Goal: Transaction & Acquisition: Purchase product/service

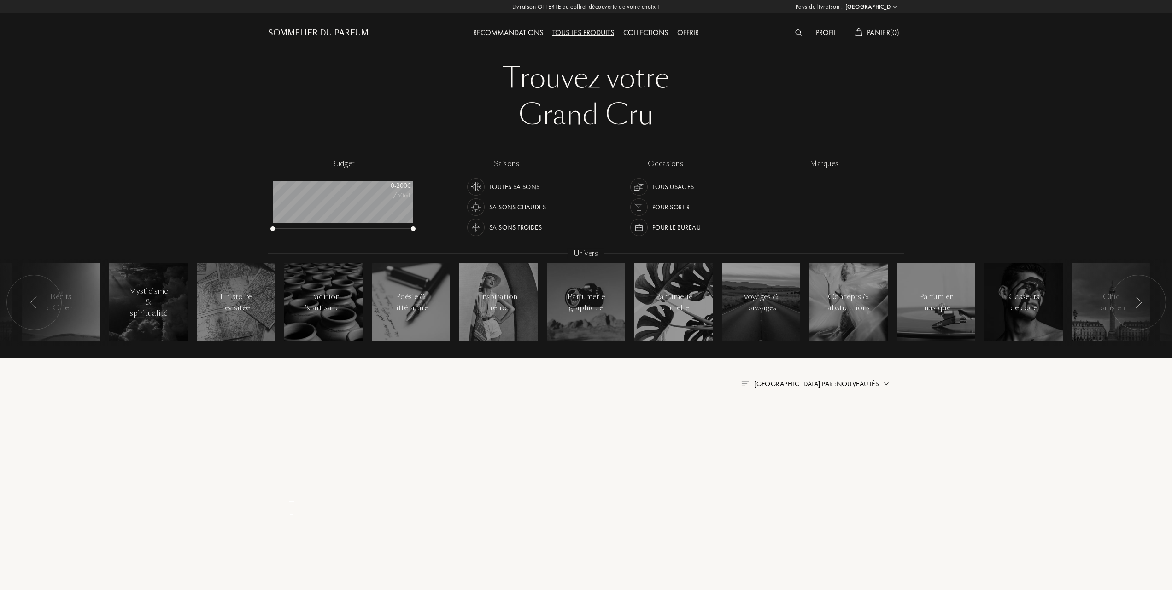
select select "FR"
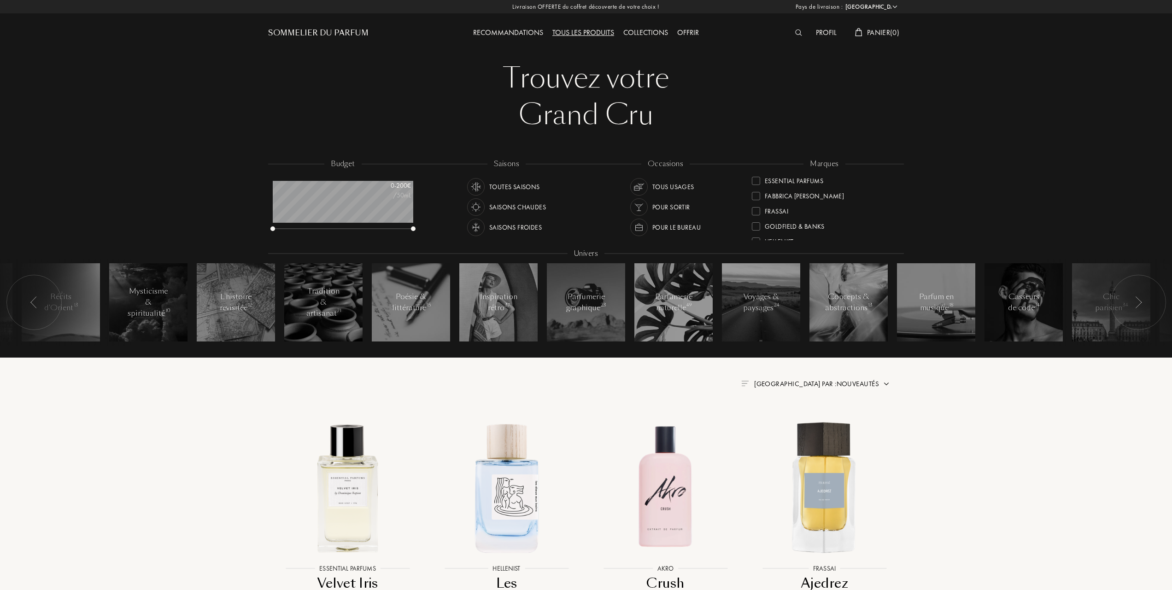
scroll to position [123, 0]
click at [758, 178] on div at bounding box center [756, 182] width 8 height 8
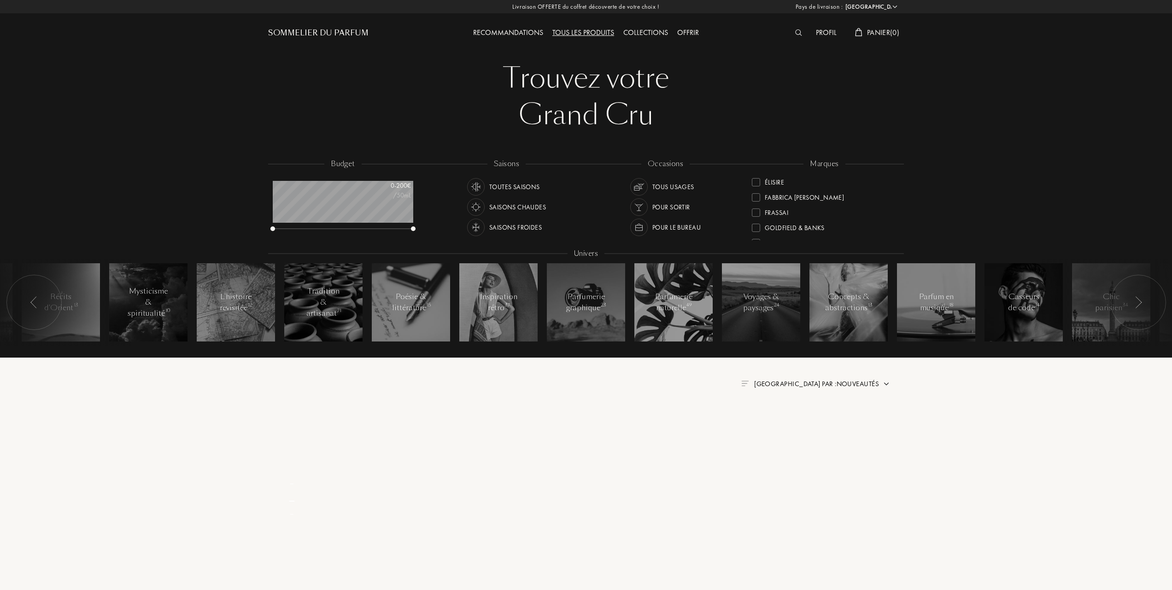
scroll to position [0, 0]
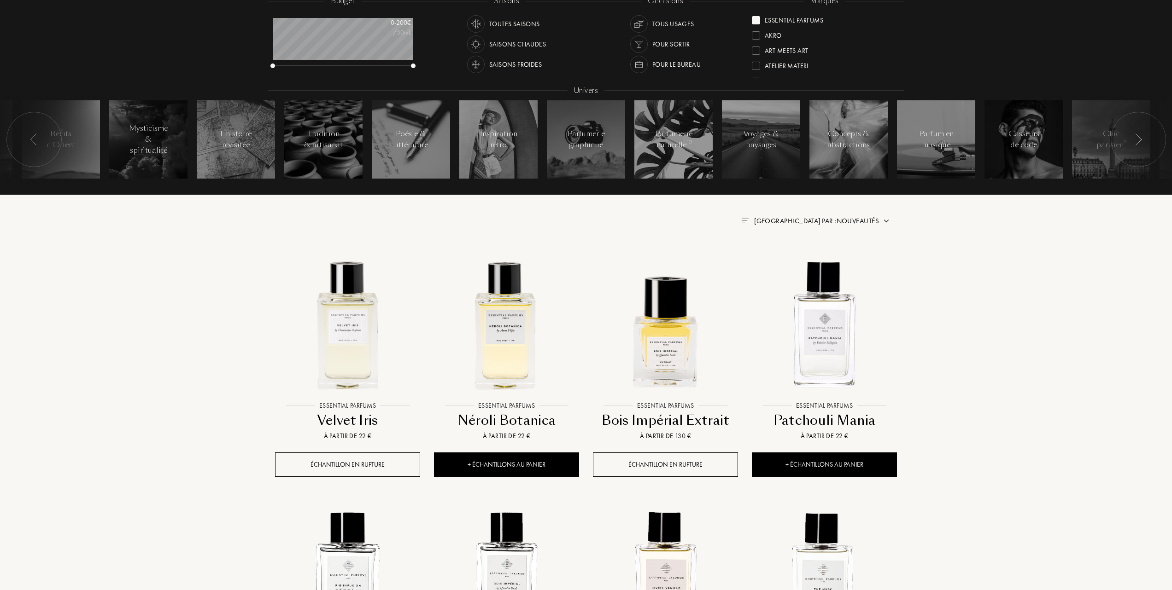
scroll to position [184, 0]
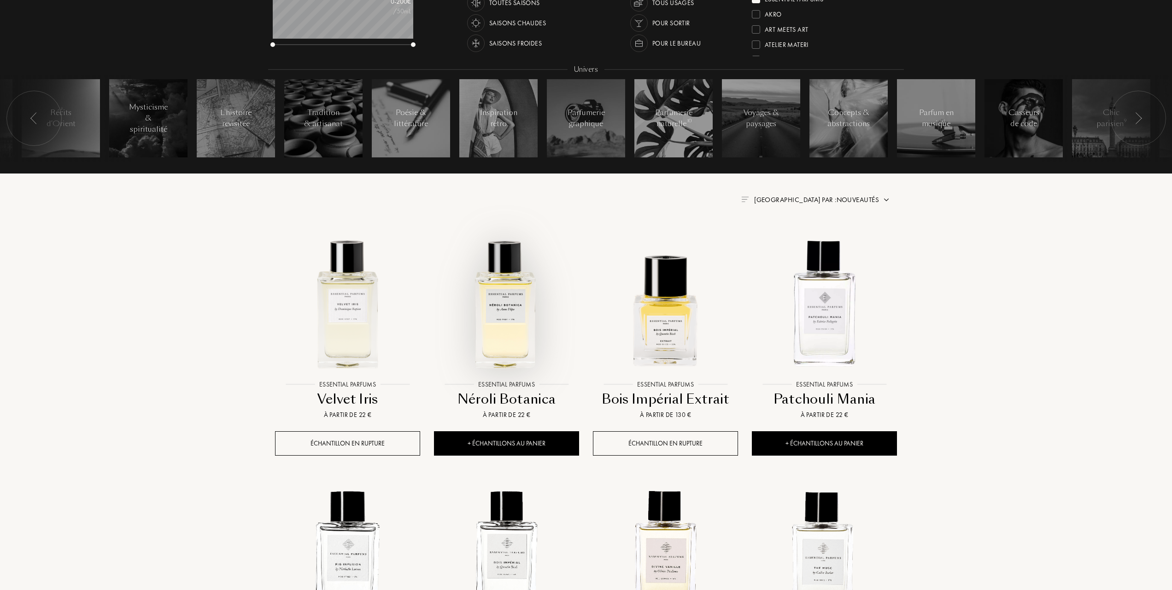
click at [505, 321] on img at bounding box center [506, 303] width 143 height 143
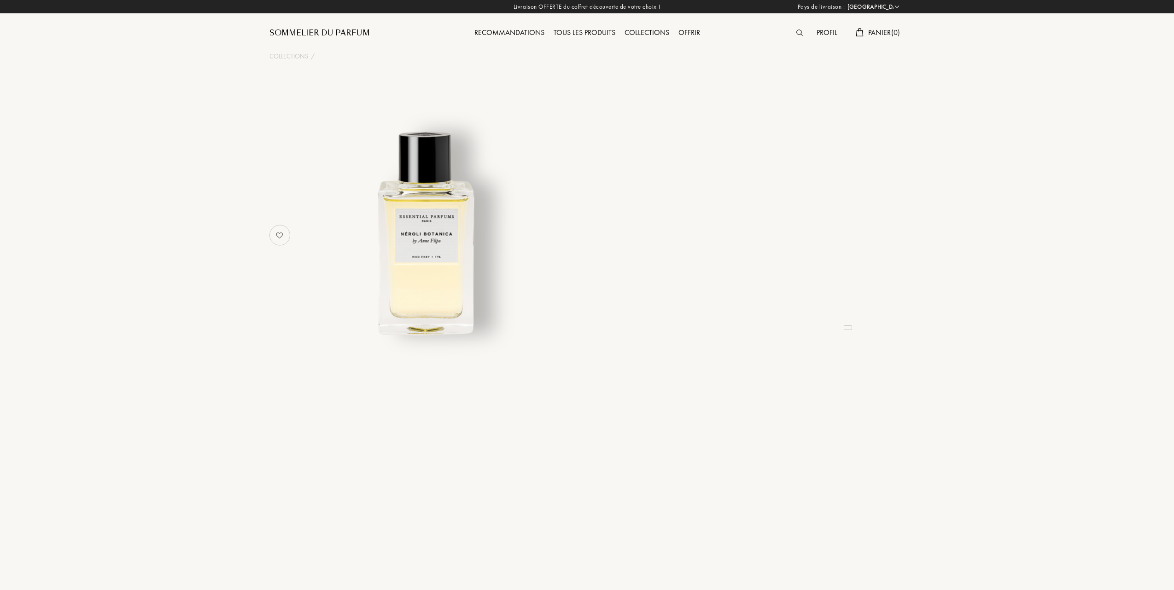
select select "FR"
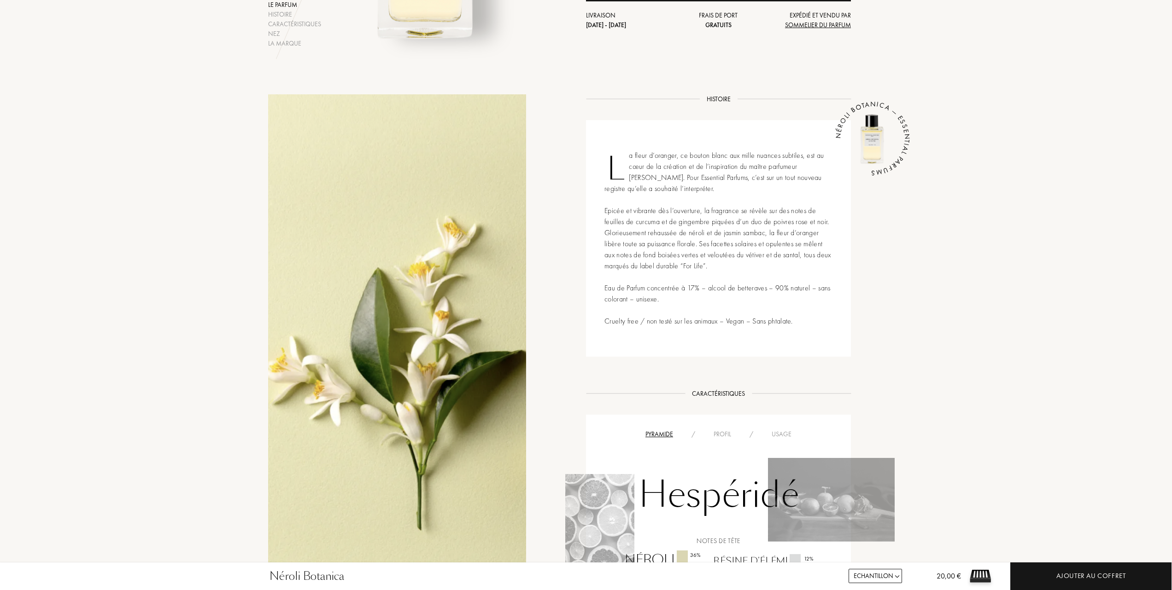
scroll to position [307, 0]
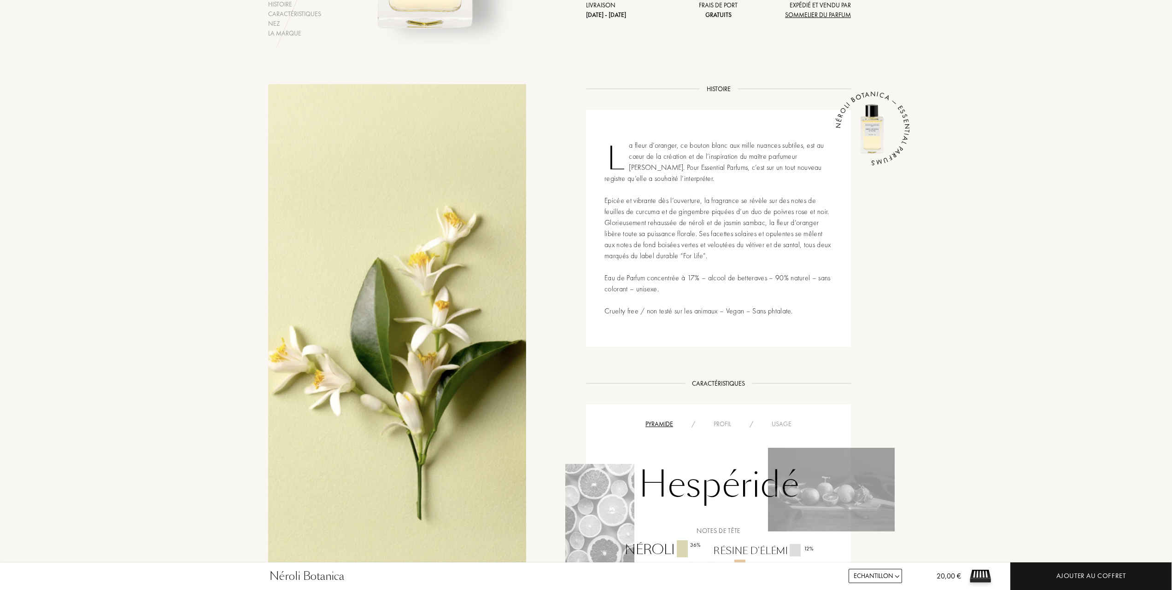
click at [782, 422] on div "Usage" at bounding box center [781, 425] width 38 height 10
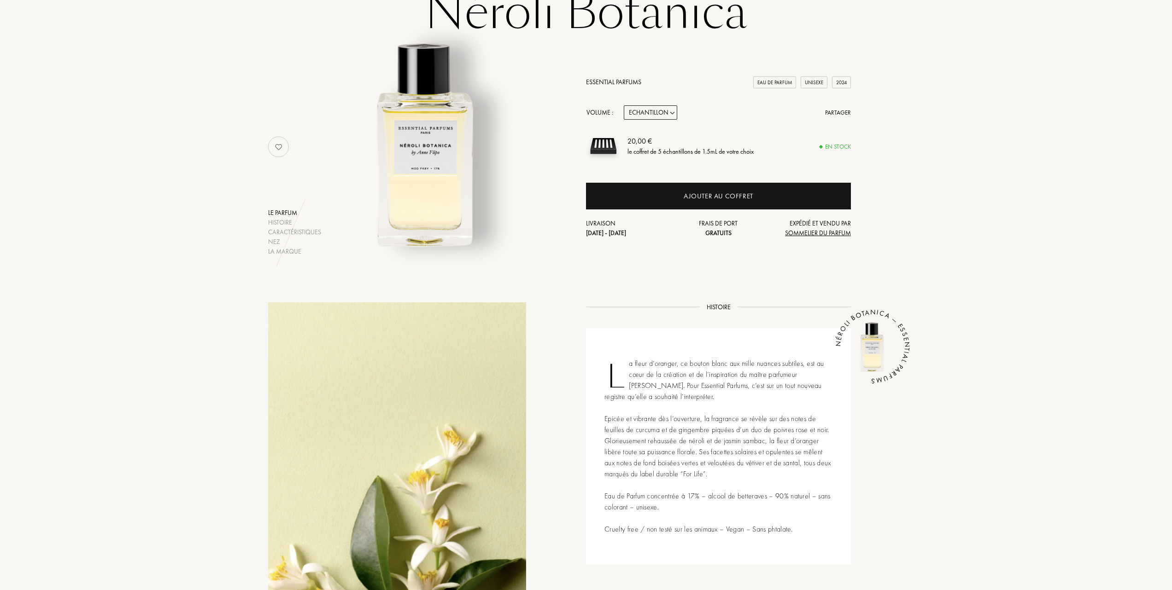
scroll to position [0, 0]
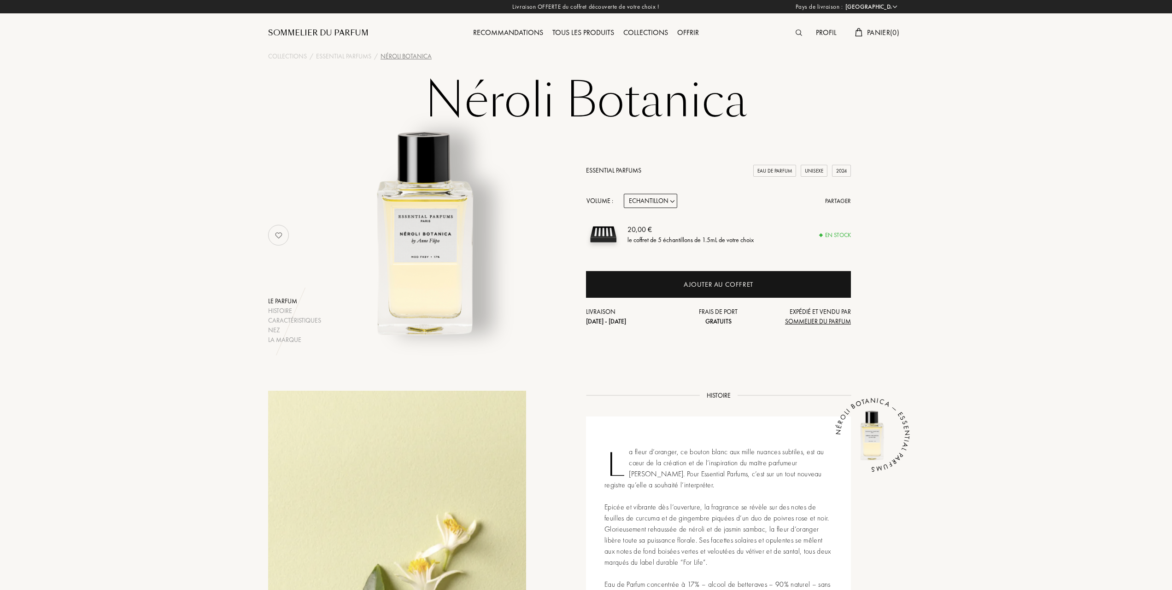
click at [607, 169] on link "Essential Parfums" at bounding box center [613, 170] width 55 height 8
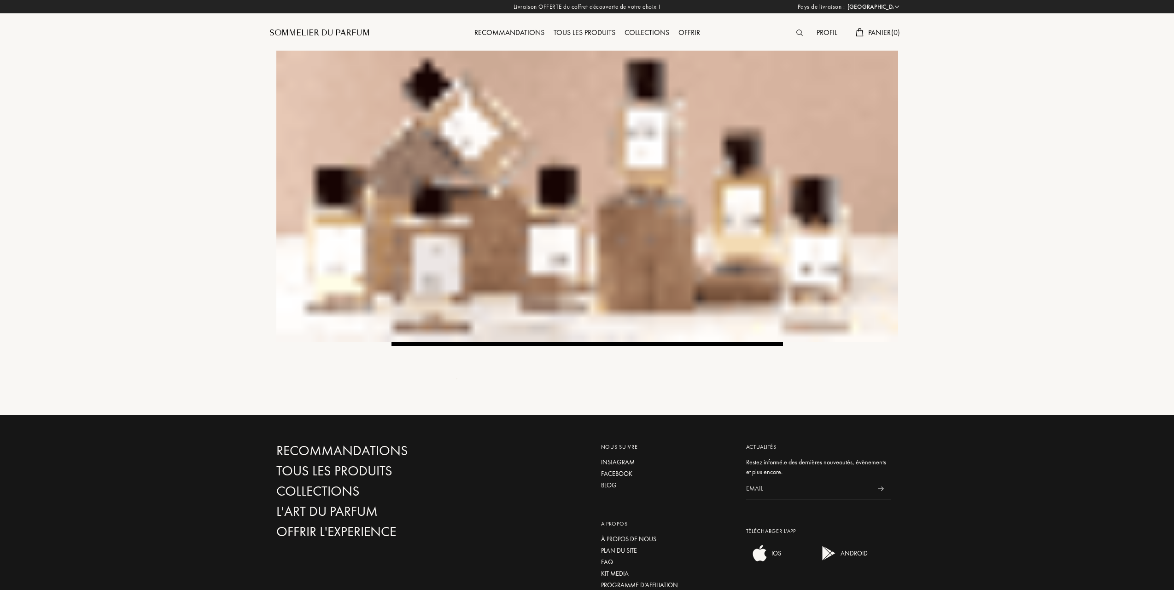
select select "FR"
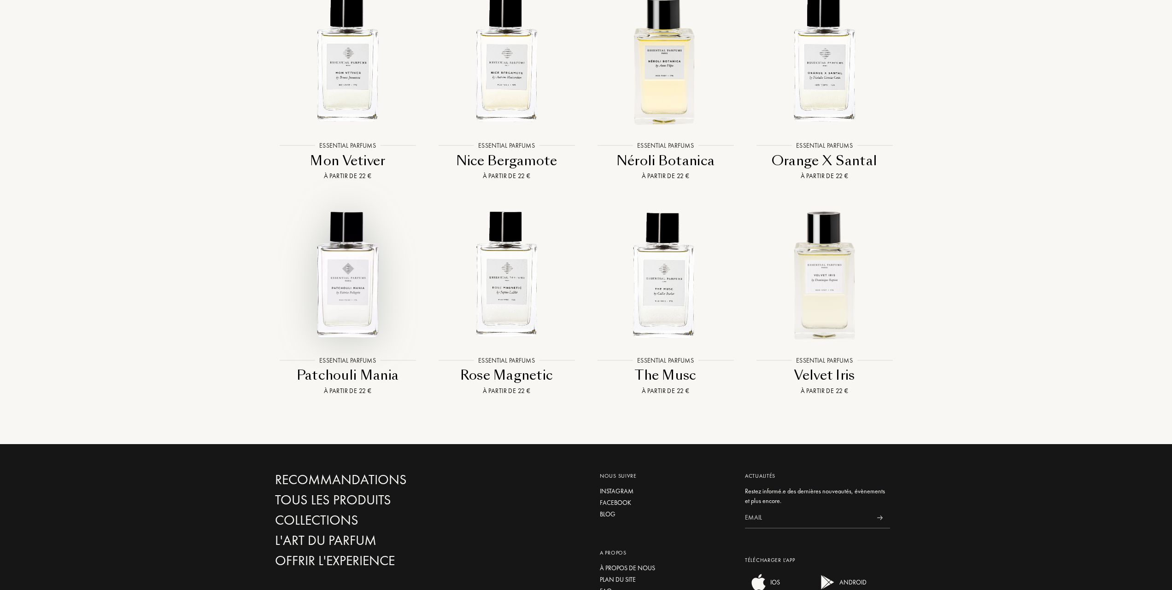
scroll to position [1474, 0]
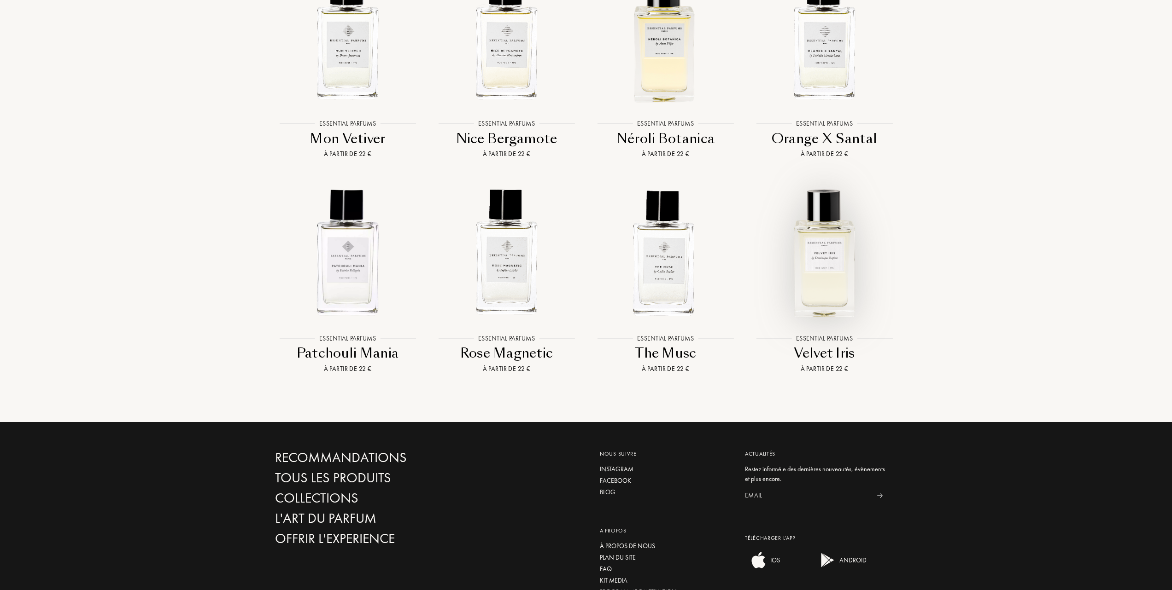
click at [821, 321] on img at bounding box center [824, 252] width 143 height 143
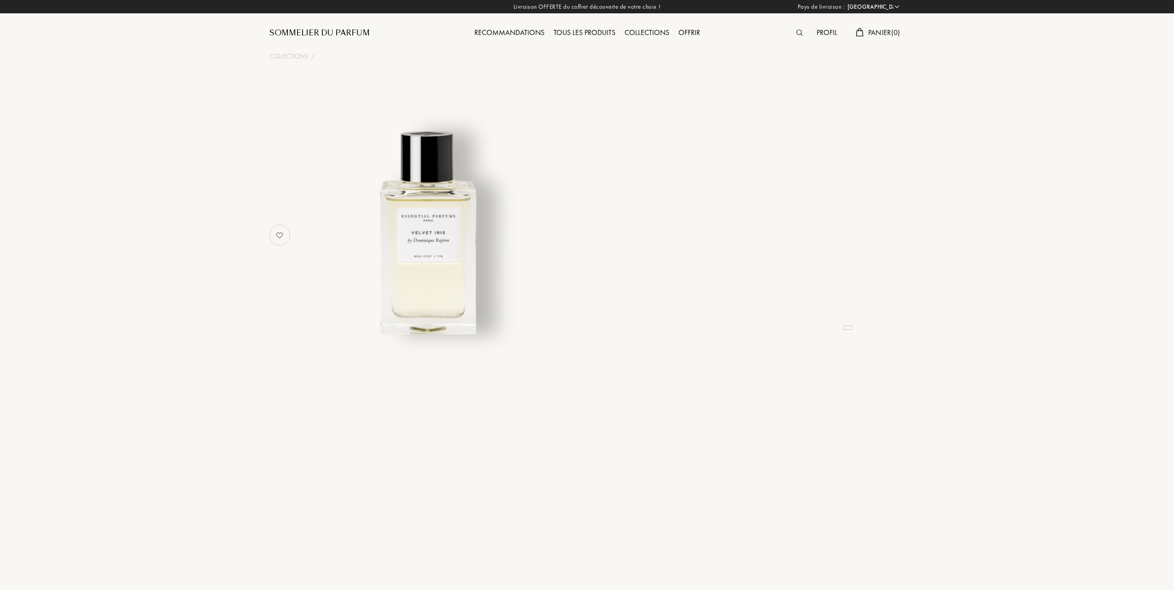
select select "FR"
select select "3"
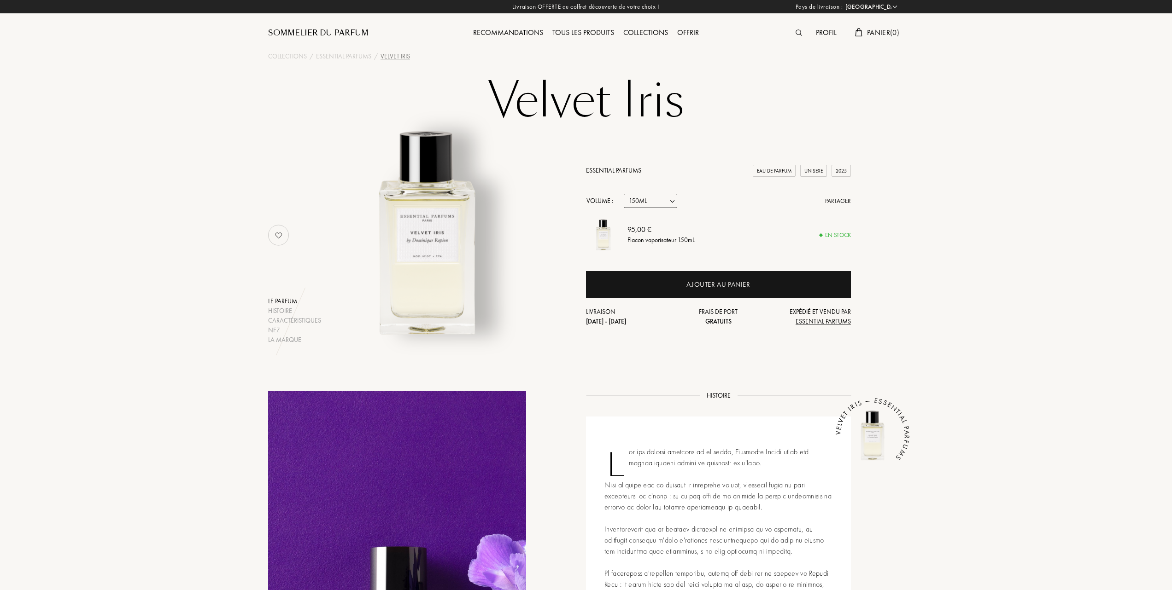
click at [675, 202] on select "Echantillon 10mL 100mL 150mL" at bounding box center [650, 201] width 53 height 14
select select "1"
click at [624, 194] on select "Echantillon 10mL 100mL 150mL" at bounding box center [650, 201] width 53 height 14
select select "1"
click at [674, 200] on select "Echantillon 10mL 100mL 150mL" at bounding box center [650, 201] width 53 height 14
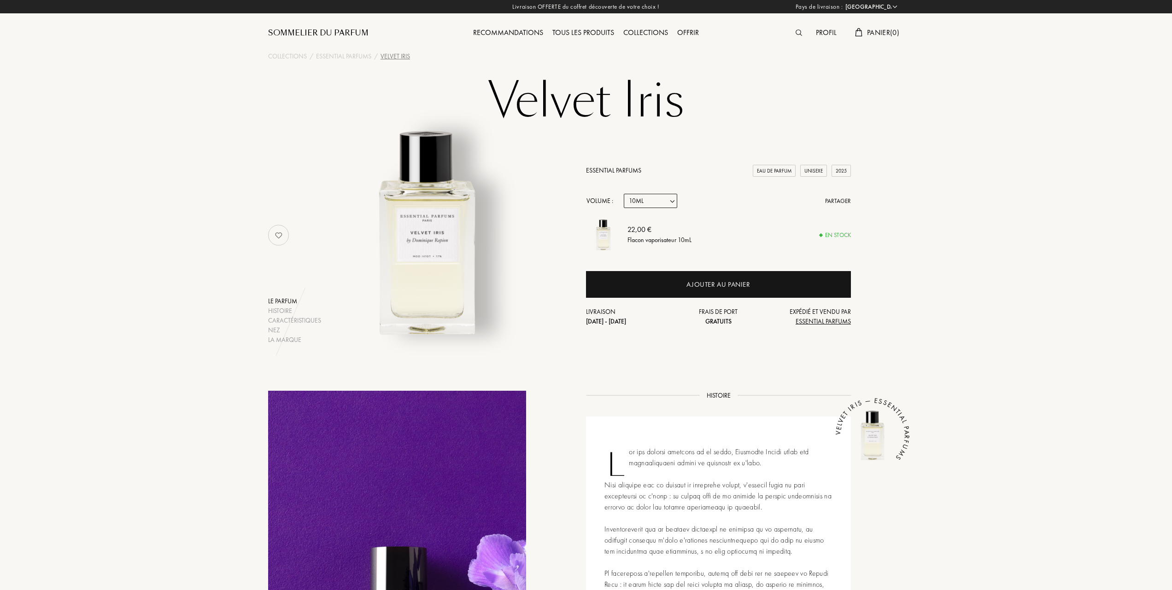
select select "2"
click at [624, 194] on select "Echantillon 10mL 100mL 150mL" at bounding box center [650, 201] width 53 height 14
select select "2"
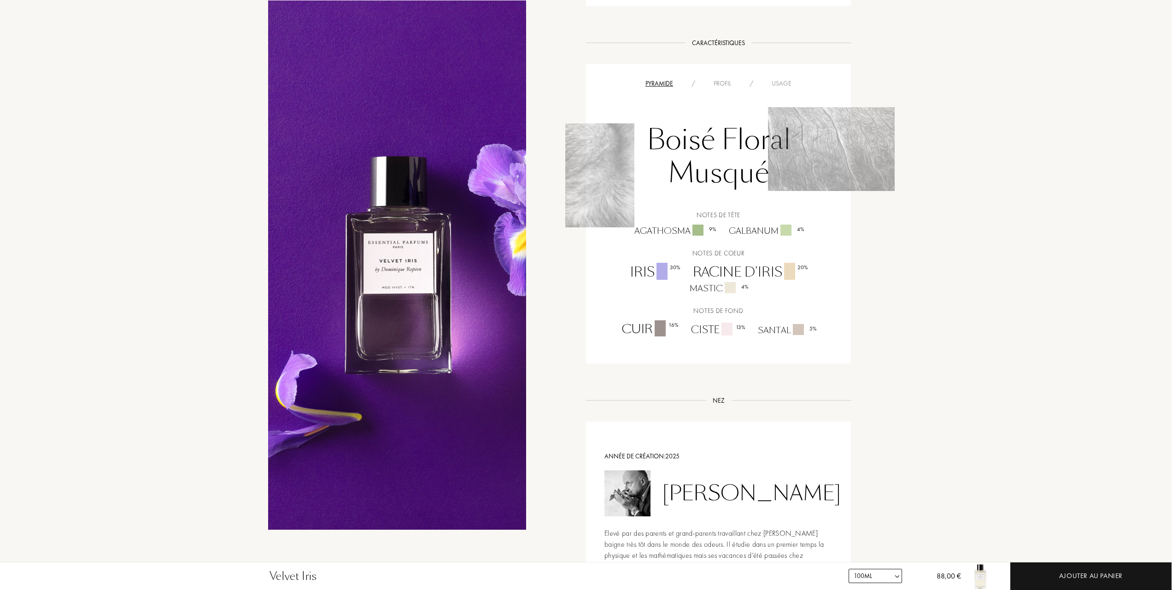
scroll to position [653, 0]
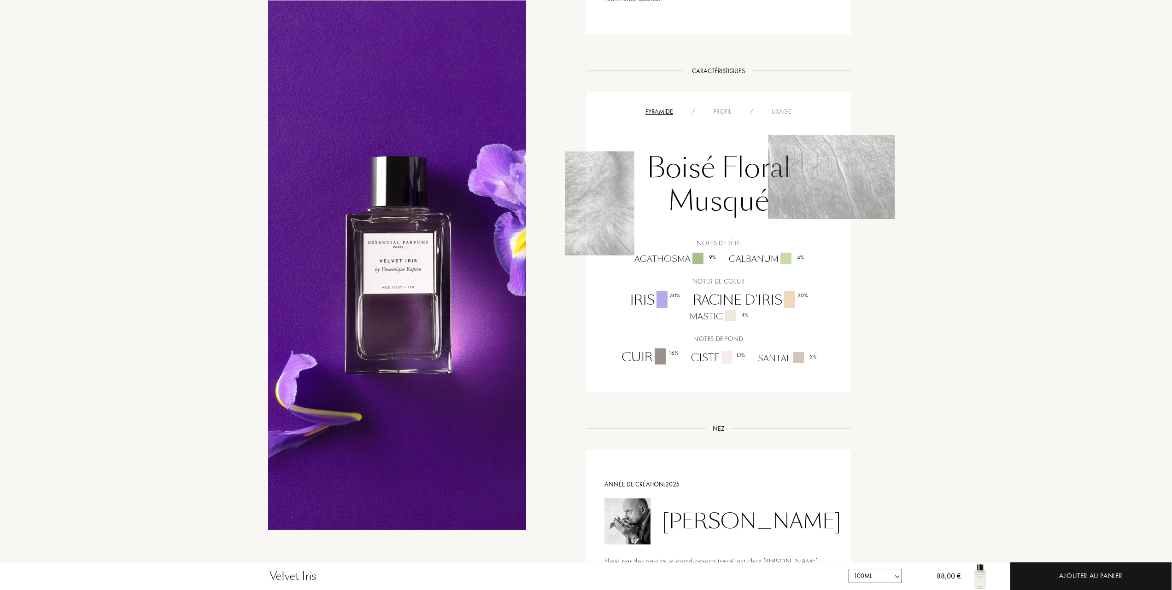
click at [785, 109] on div "Usage" at bounding box center [781, 112] width 38 height 10
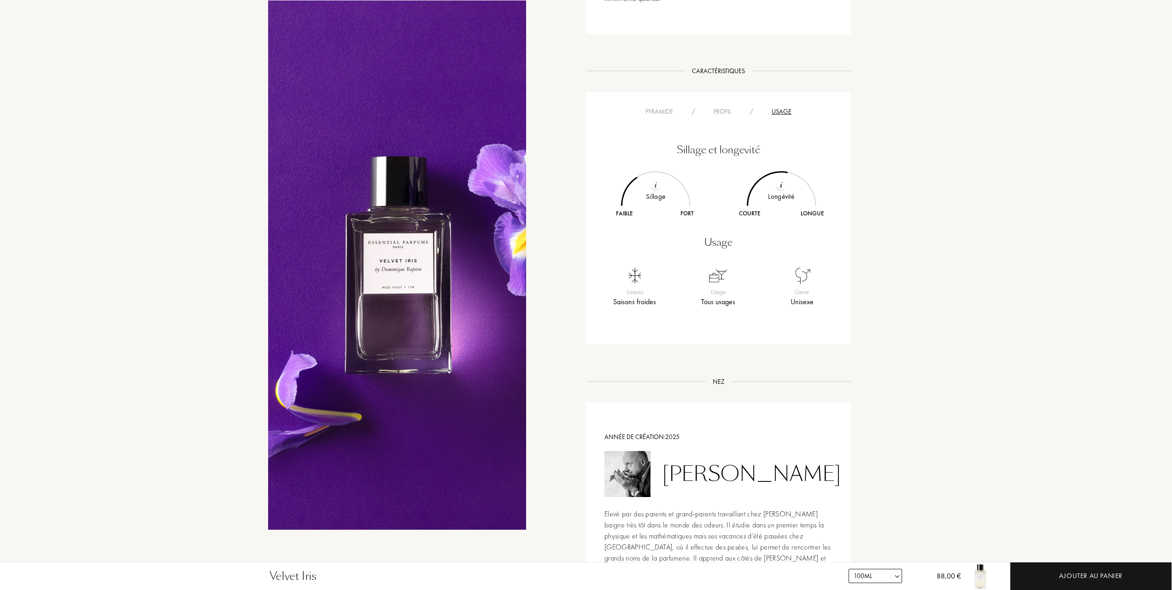
click at [721, 111] on div "Profil" at bounding box center [722, 112] width 36 height 10
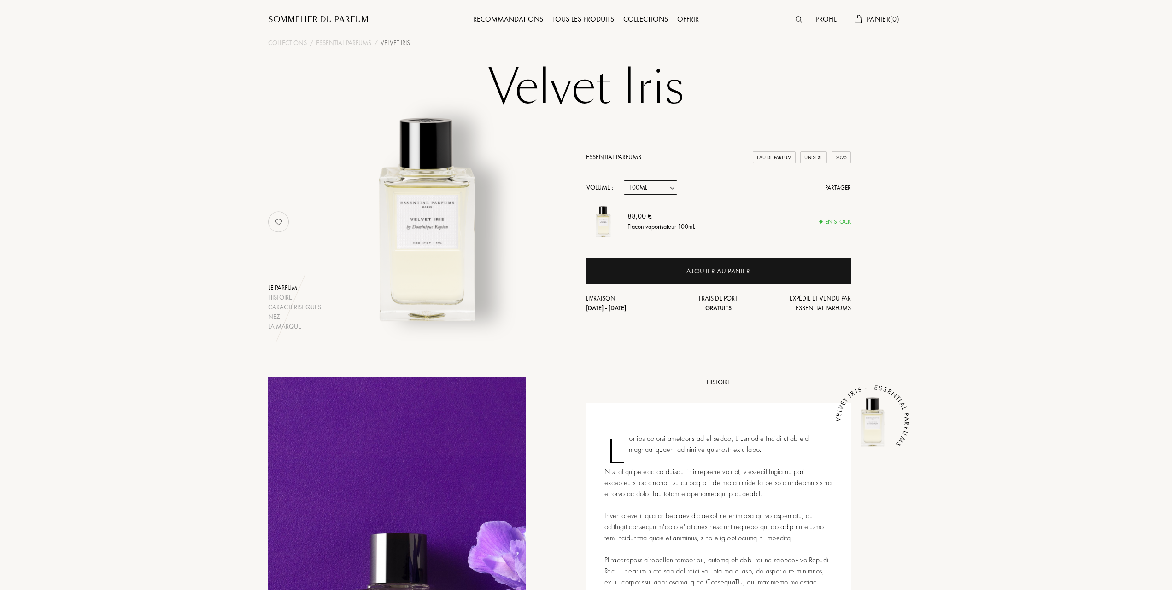
scroll to position [0, 0]
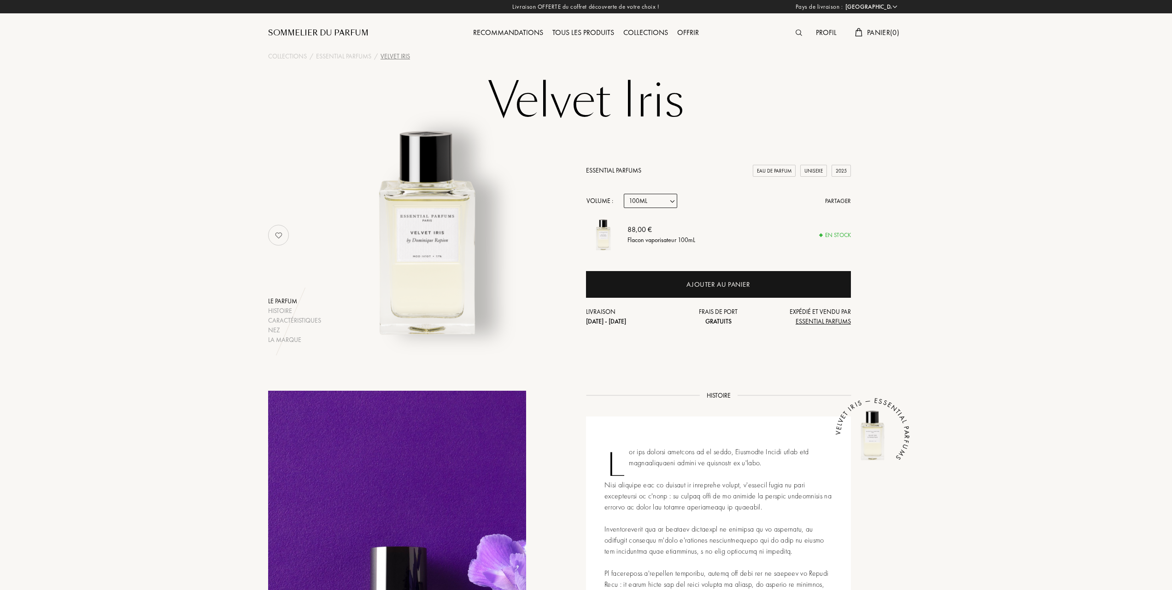
click at [594, 31] on div "Tous les produits" at bounding box center [583, 33] width 71 height 12
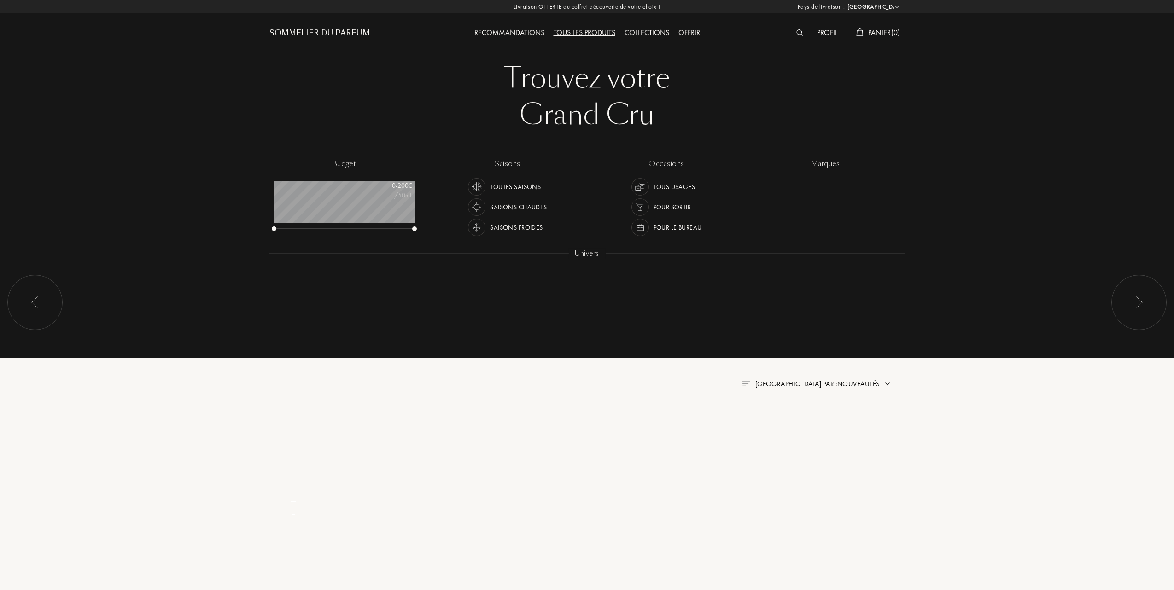
select select "FR"
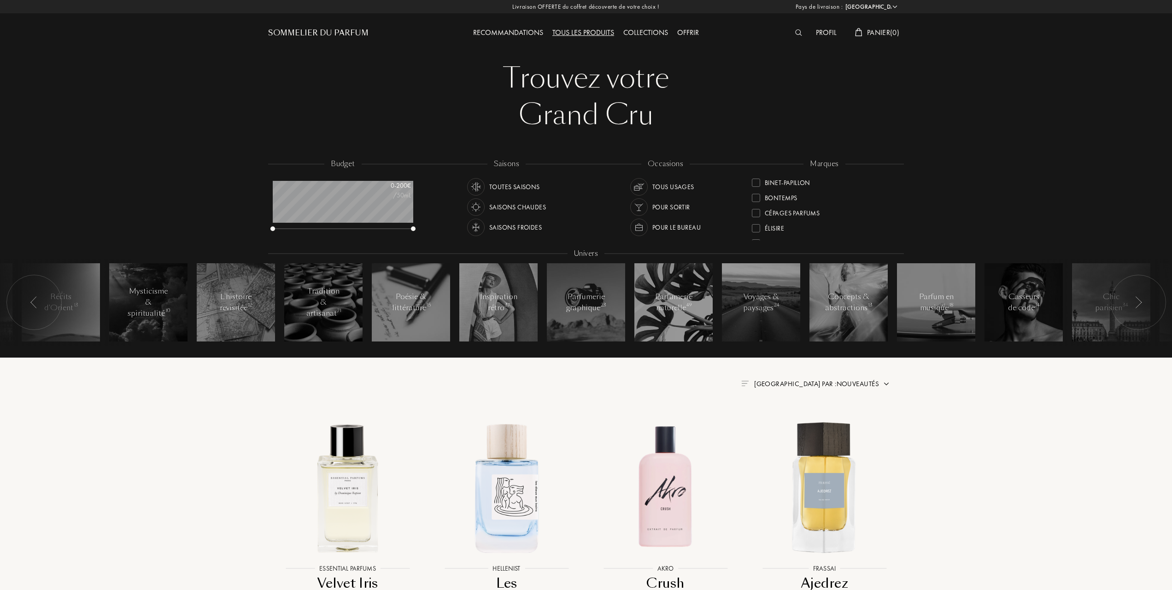
scroll to position [123, 0]
click at [754, 222] on div "Goldfield & Banks" at bounding box center [788, 226] width 72 height 12
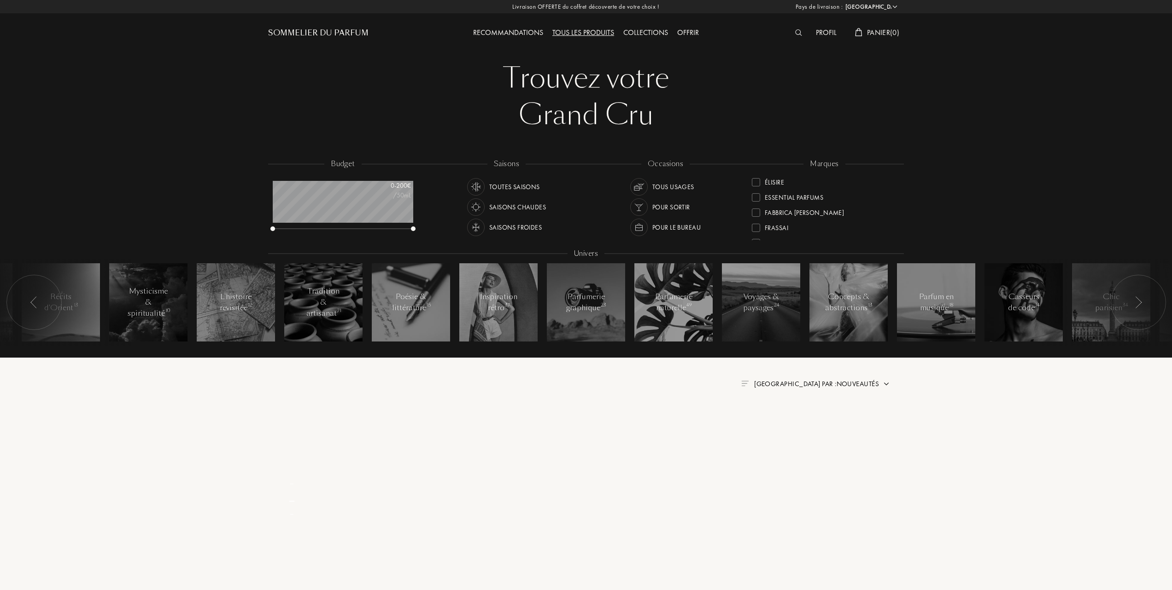
scroll to position [0, 0]
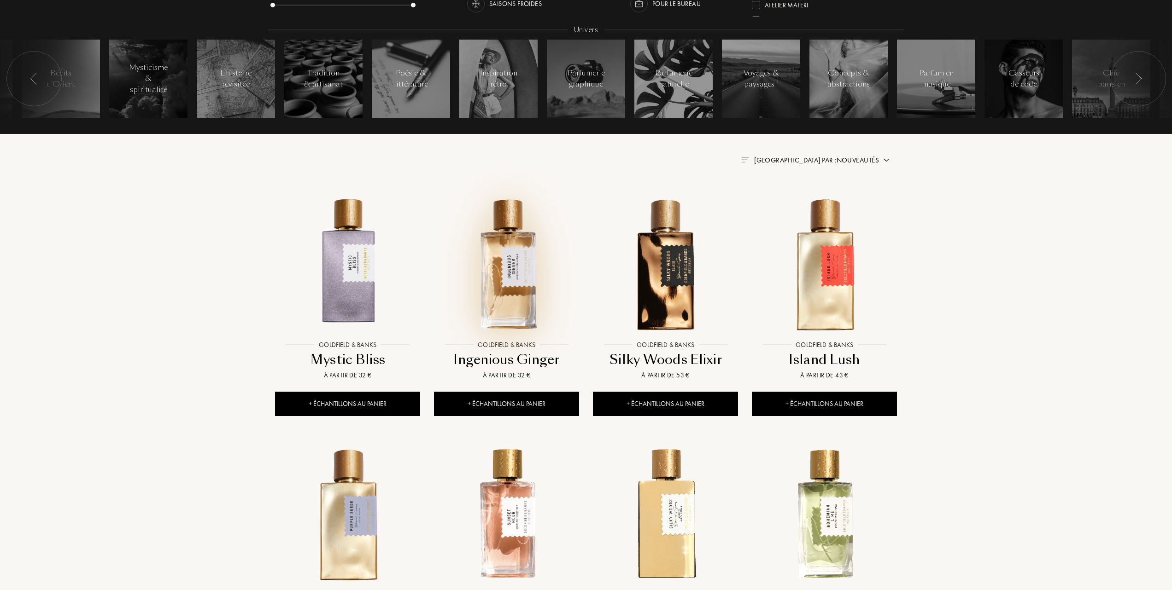
scroll to position [245, 0]
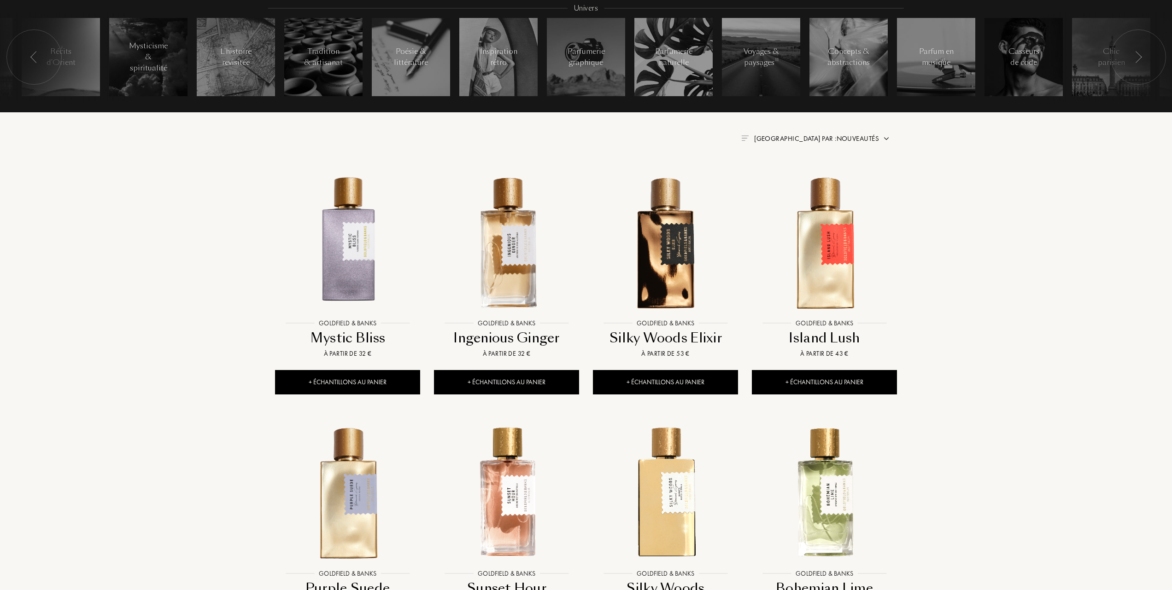
click at [829, 139] on span "[GEOGRAPHIC_DATA] par : Nouveautés" at bounding box center [816, 138] width 125 height 9
click at [796, 177] on div at bounding box center [794, 178] width 6 height 6
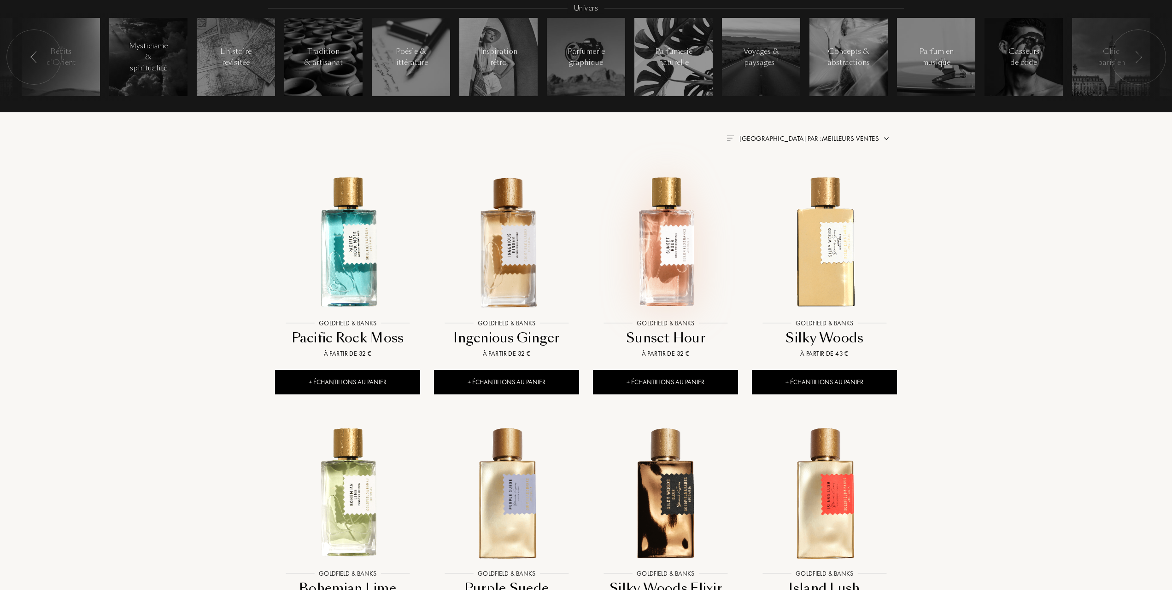
click at [668, 260] on img at bounding box center [665, 241] width 143 height 143
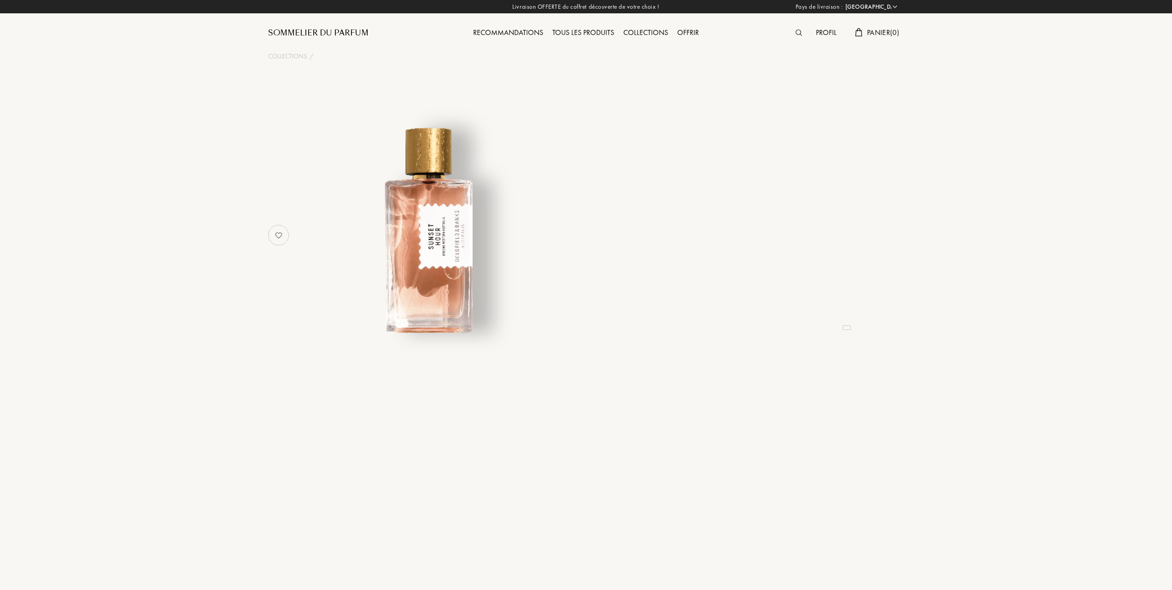
select select "FR"
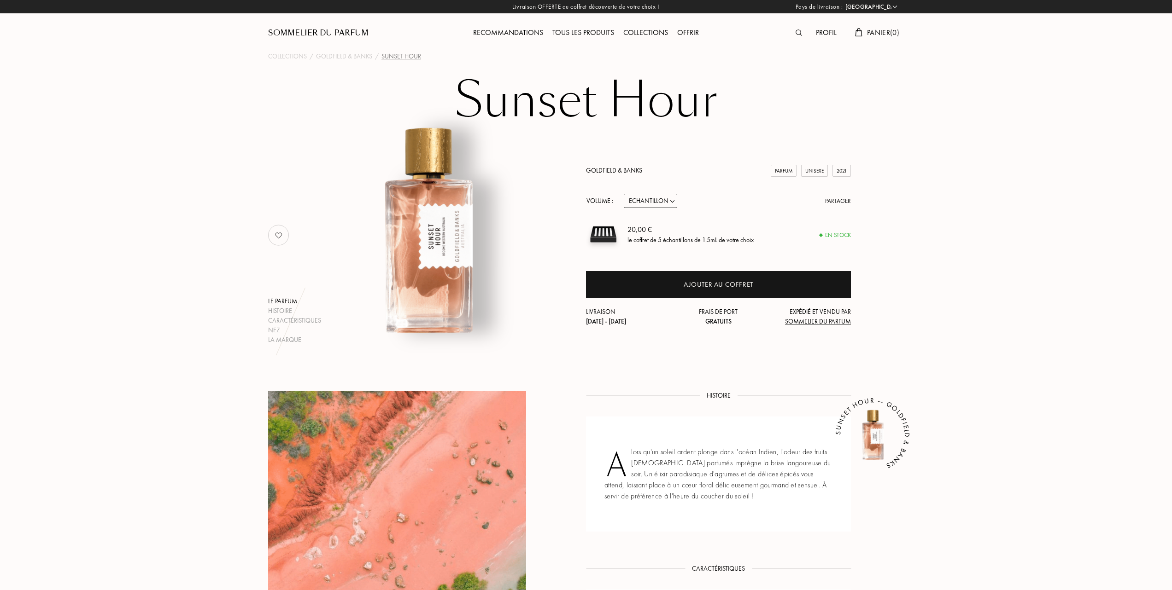
click at [608, 166] on div "Goldfield & Banks Parfum Unisexe 2021" at bounding box center [718, 171] width 265 height 10
click at [610, 169] on link "Goldfield & Banks" at bounding box center [614, 170] width 56 height 8
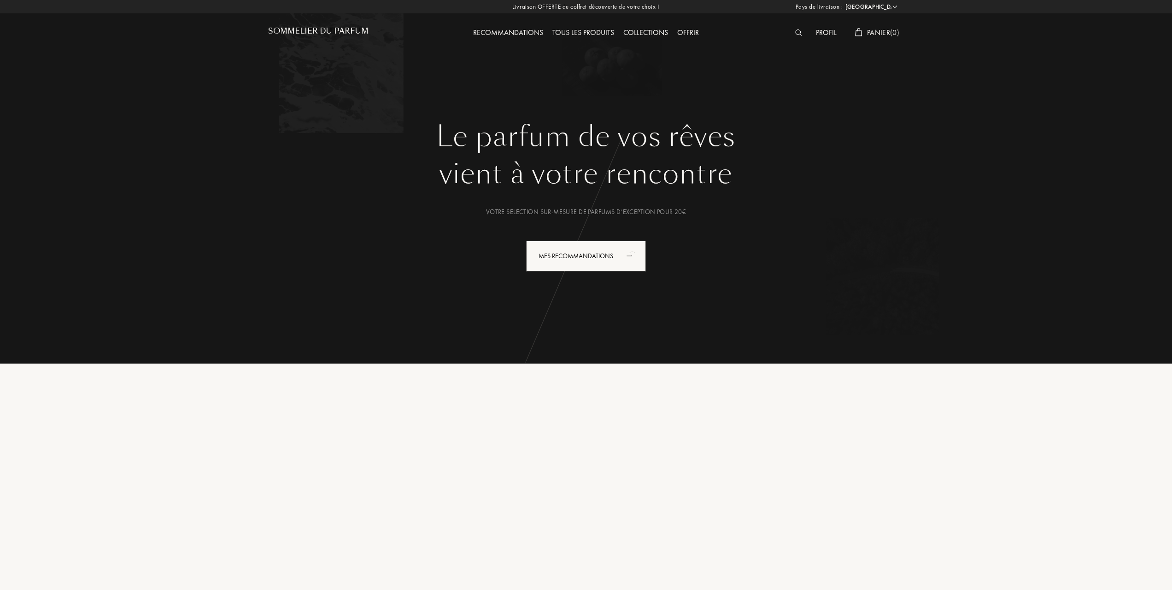
select select "FR"
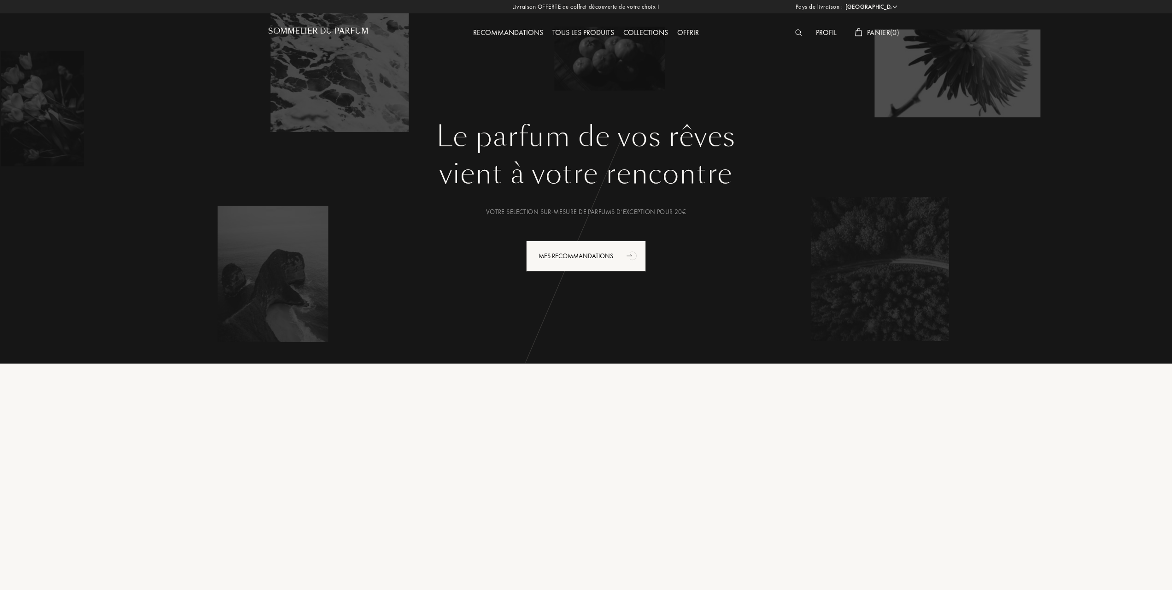
click at [511, 30] on div "Recommandations" at bounding box center [507, 33] width 79 height 12
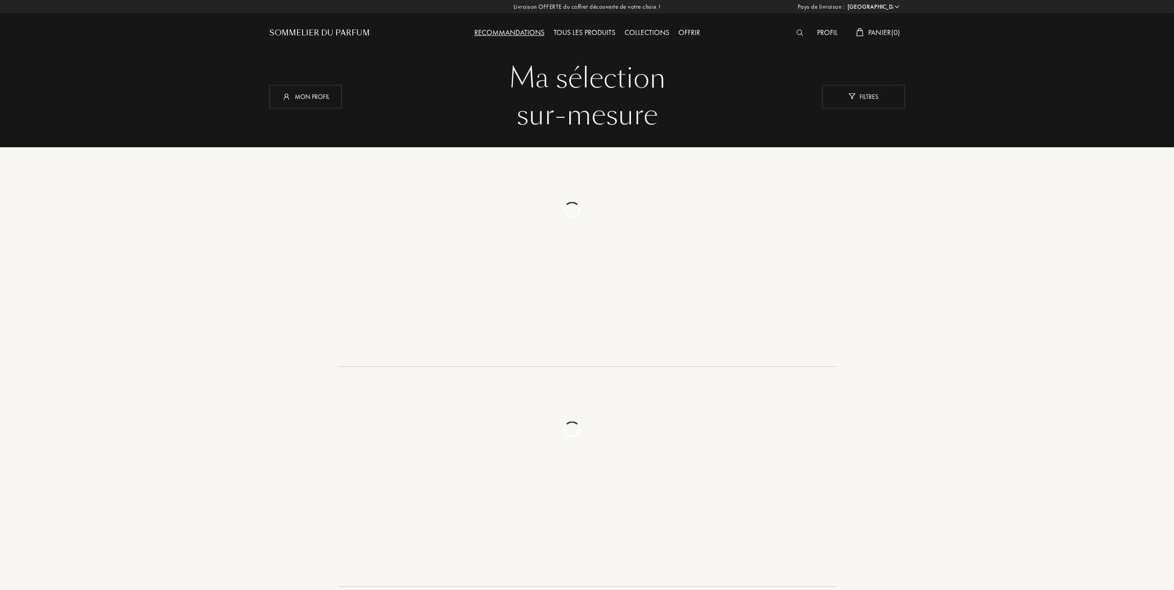
select select "FR"
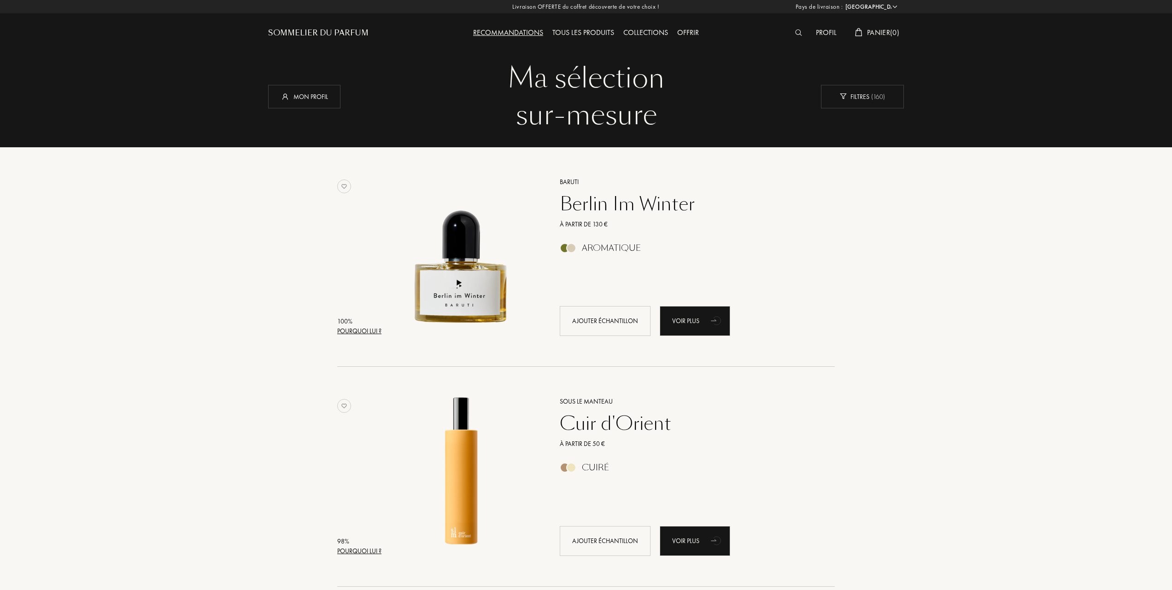
click at [572, 29] on div "Tous les produits" at bounding box center [583, 33] width 71 height 12
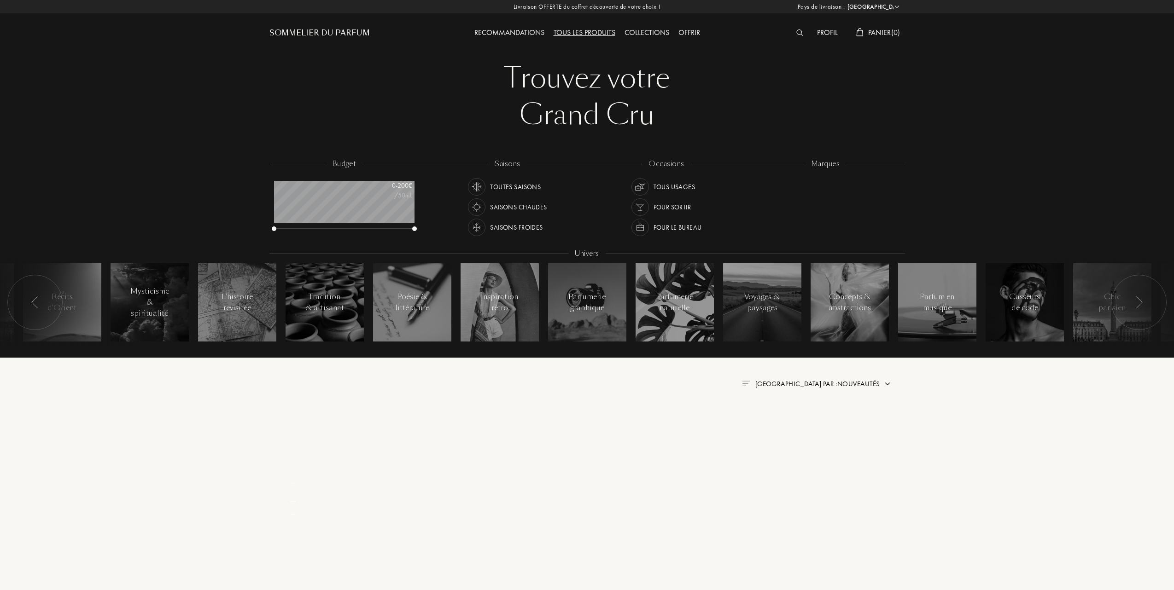
select select "FR"
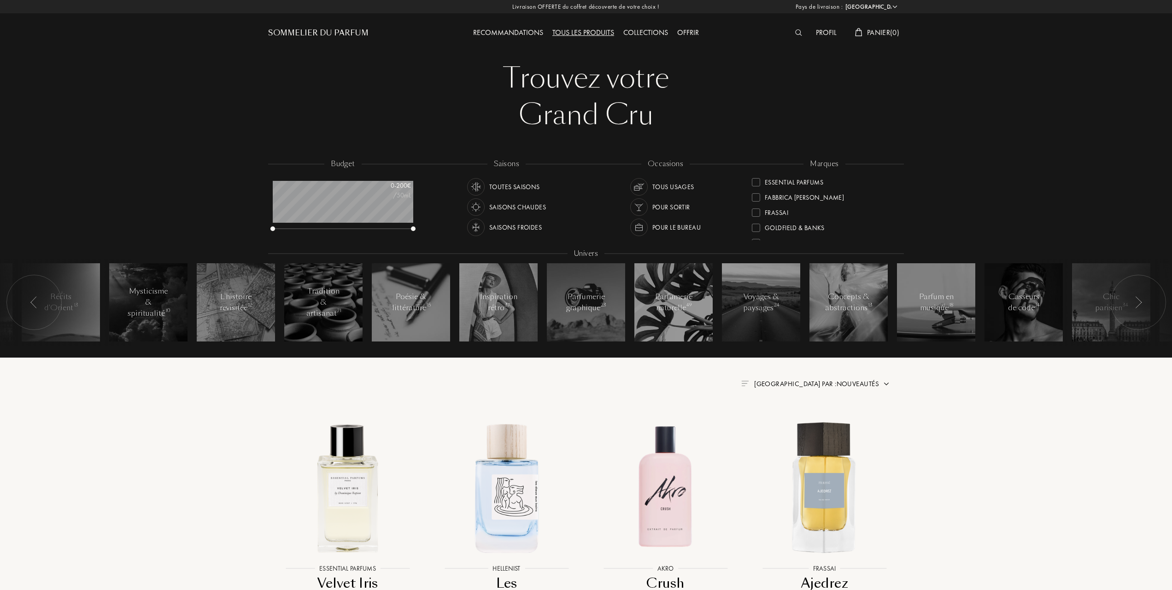
scroll to position [184, 0]
click at [757, 225] on div at bounding box center [756, 227] width 8 height 8
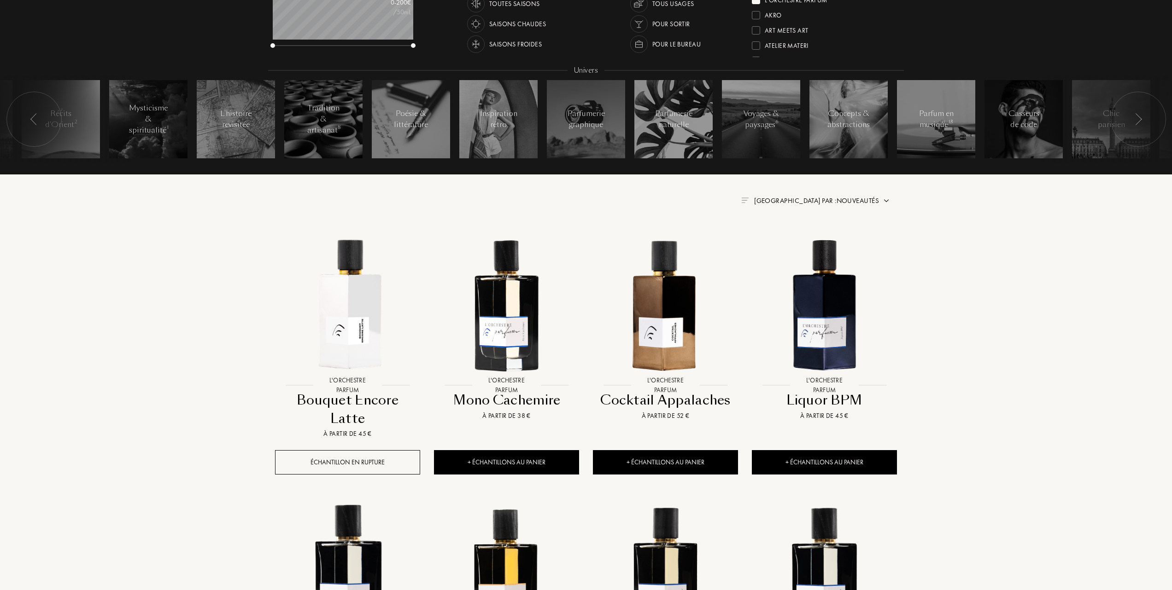
scroll to position [184, 0]
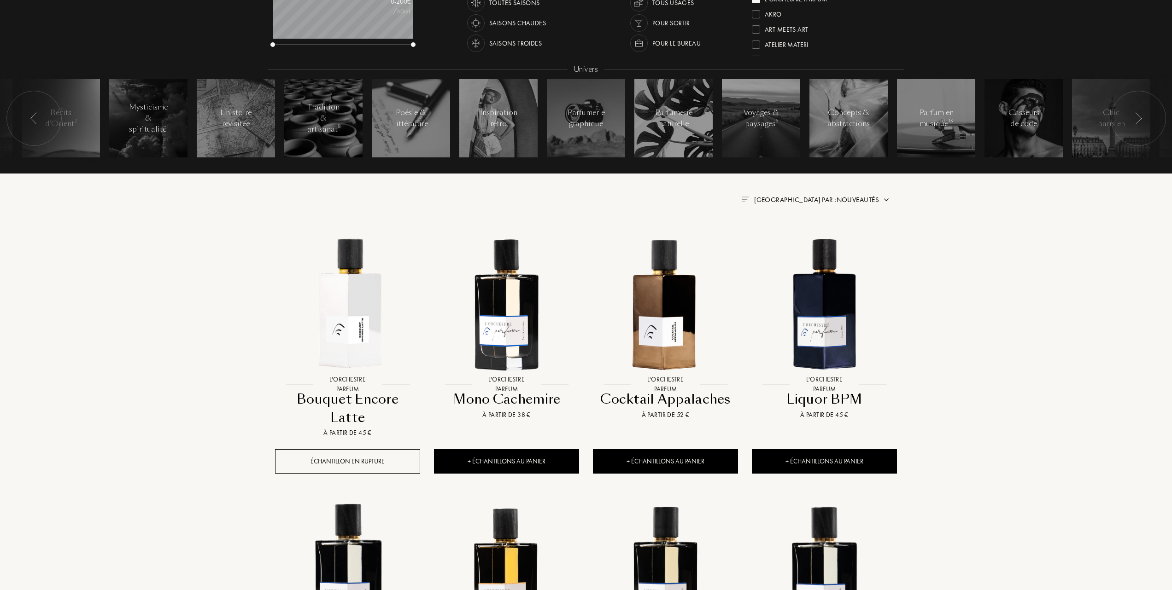
click at [846, 195] on div "Trier par : Nouveautés" at bounding box center [816, 200] width 125 height 11
click at [794, 238] on div at bounding box center [794, 240] width 6 height 6
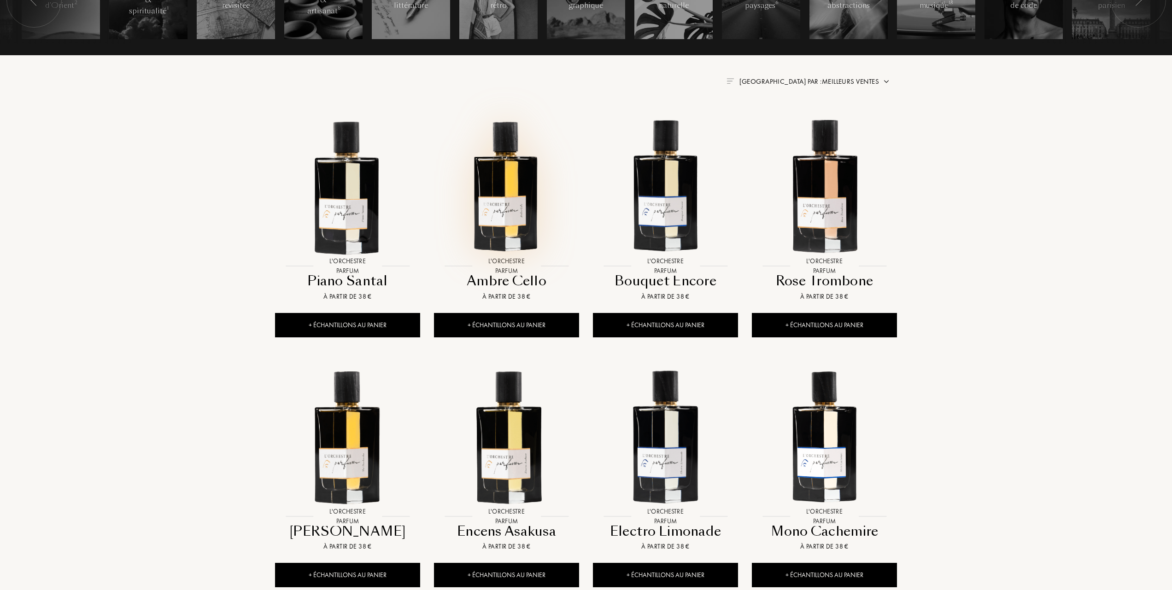
scroll to position [307, 0]
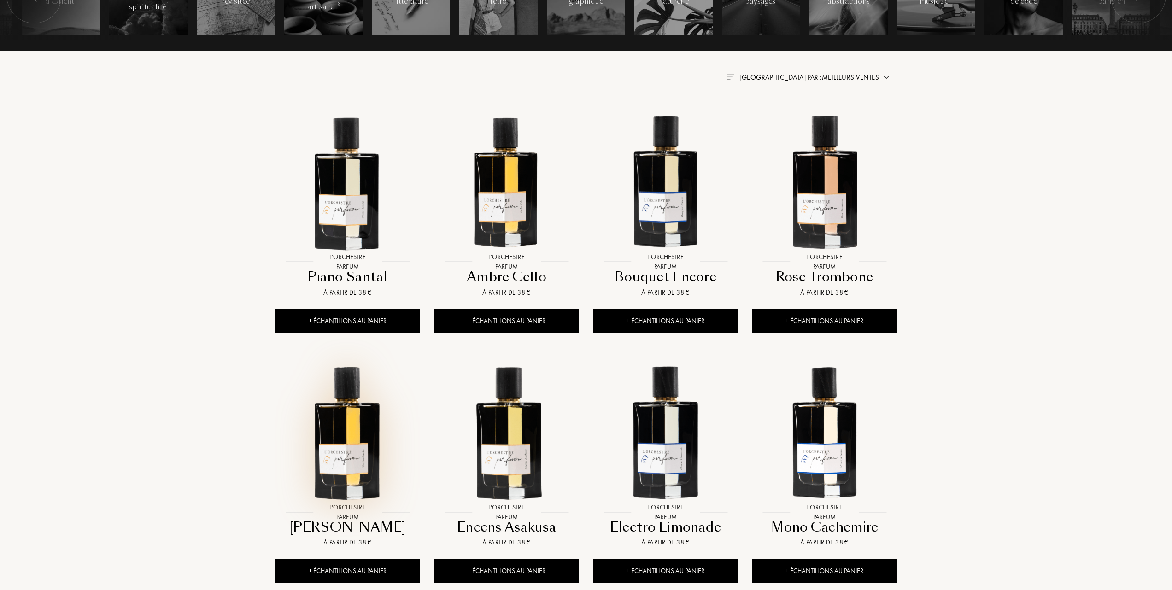
click at [350, 449] on img at bounding box center [347, 431] width 143 height 143
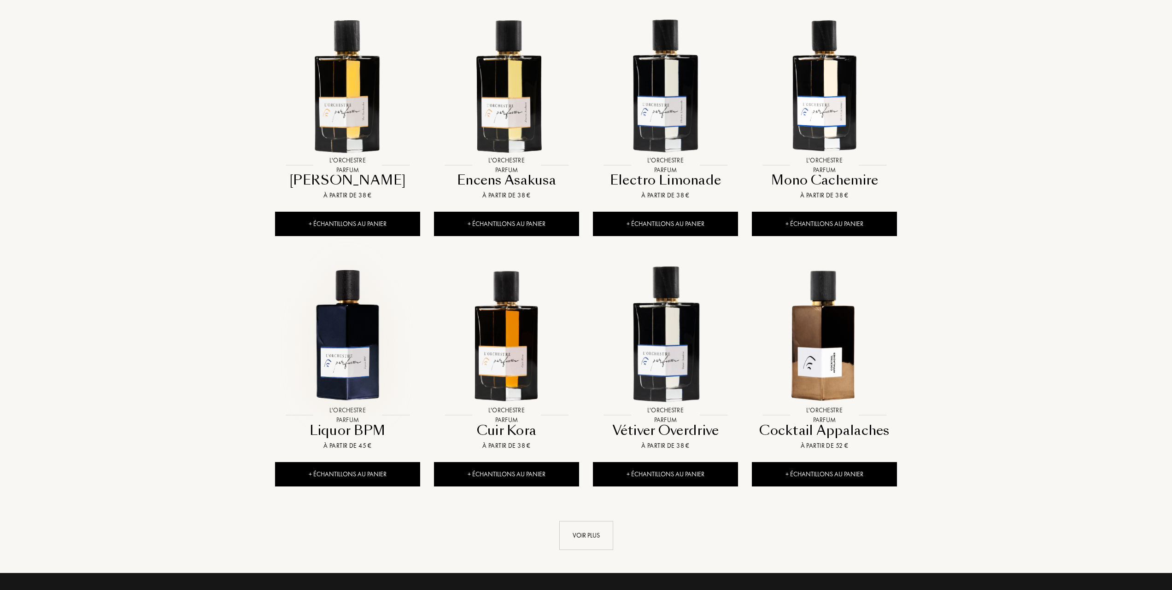
scroll to position [675, 0]
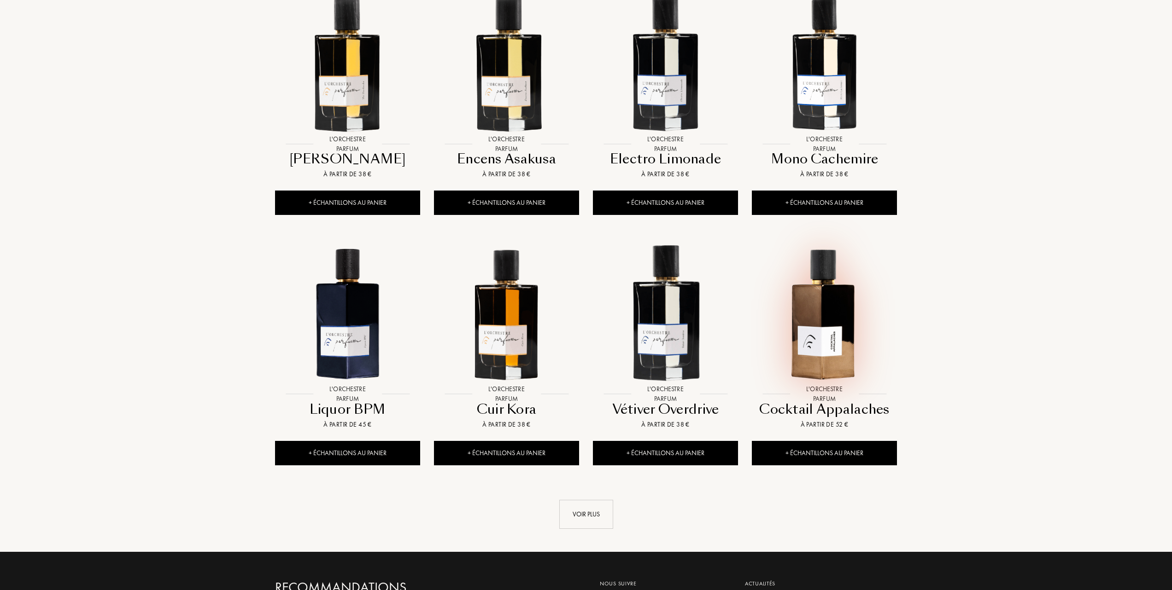
click at [836, 341] on img at bounding box center [824, 312] width 143 height 143
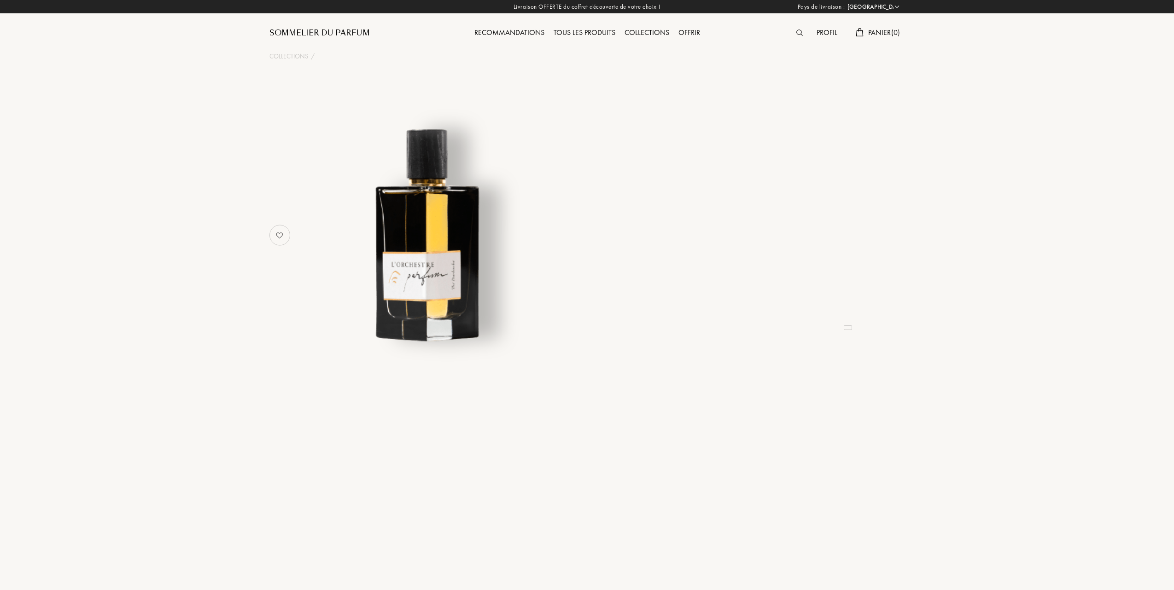
select select "FR"
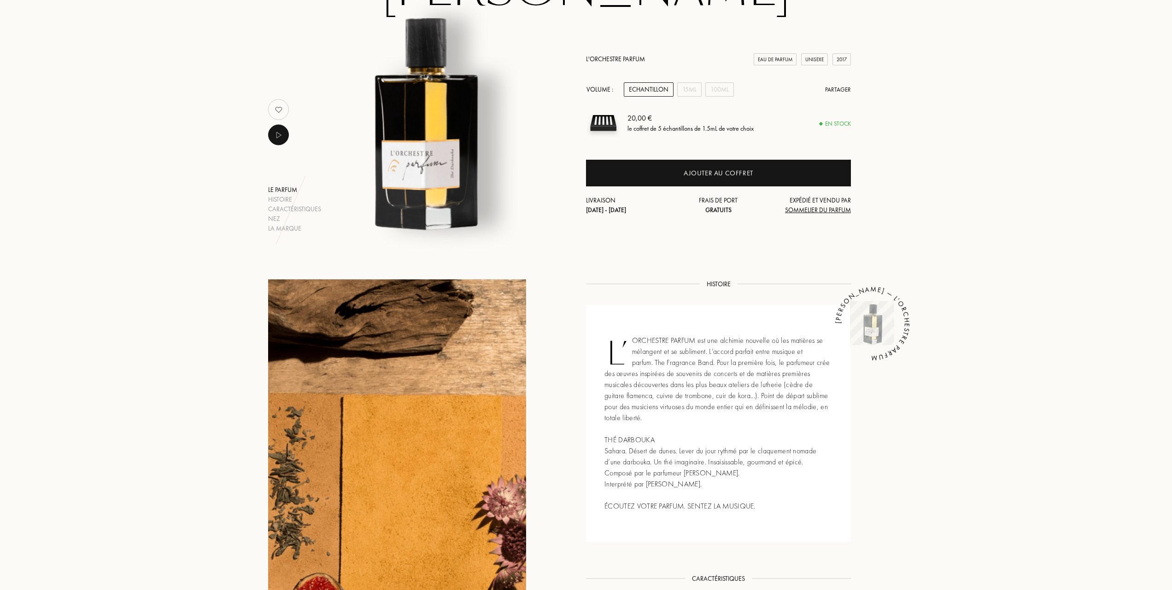
scroll to position [123, 0]
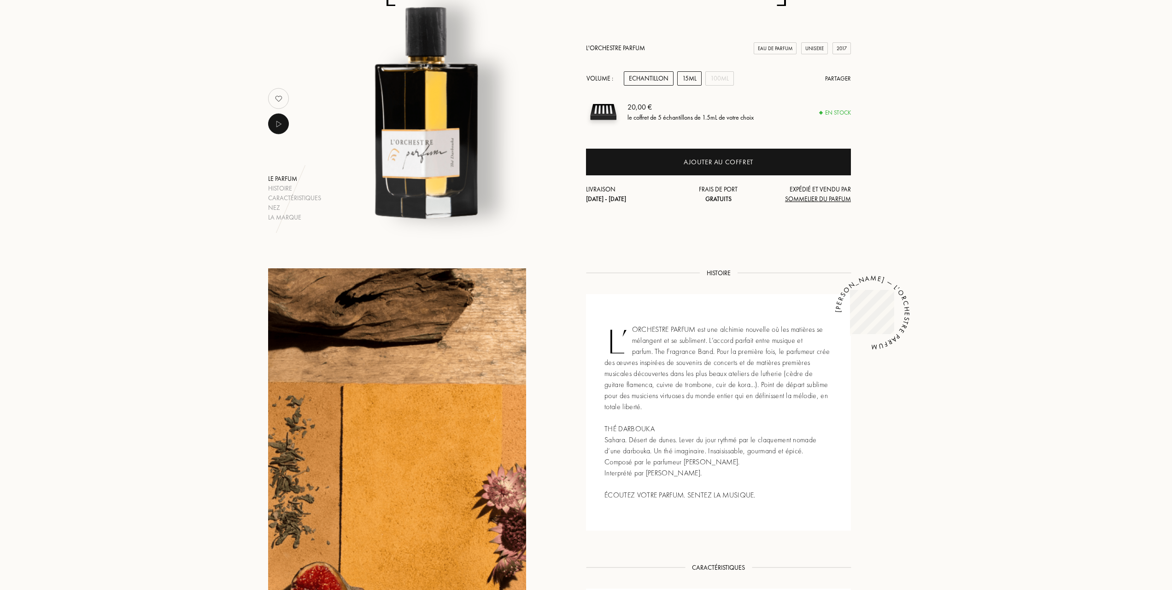
click at [686, 71] on div "15mL" at bounding box center [689, 78] width 24 height 14
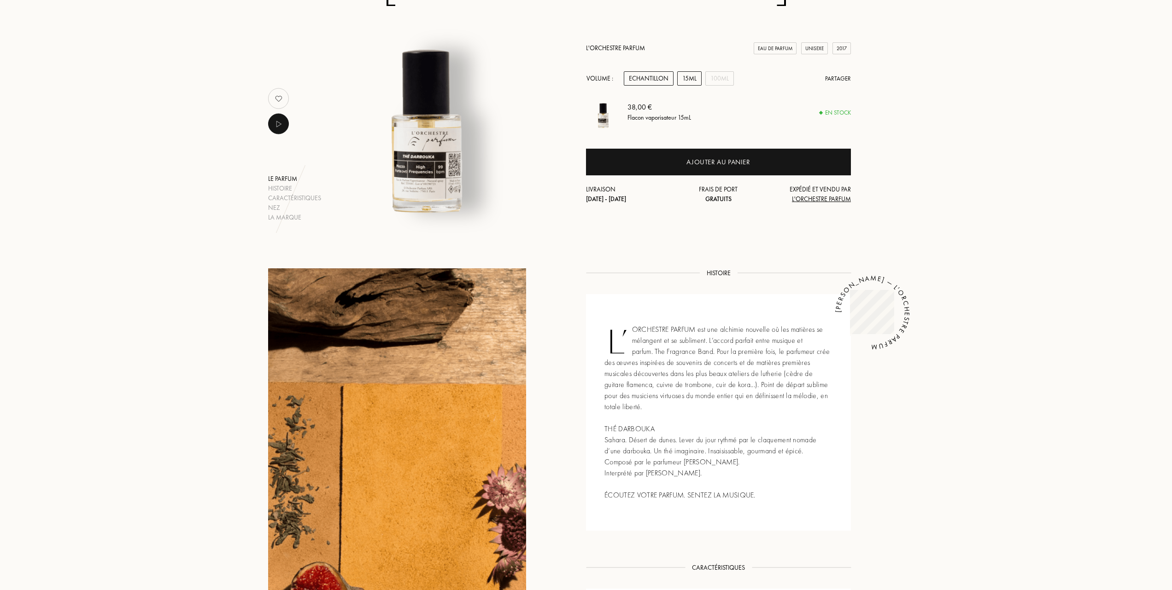
click at [654, 75] on div "Echantillon" at bounding box center [649, 78] width 50 height 14
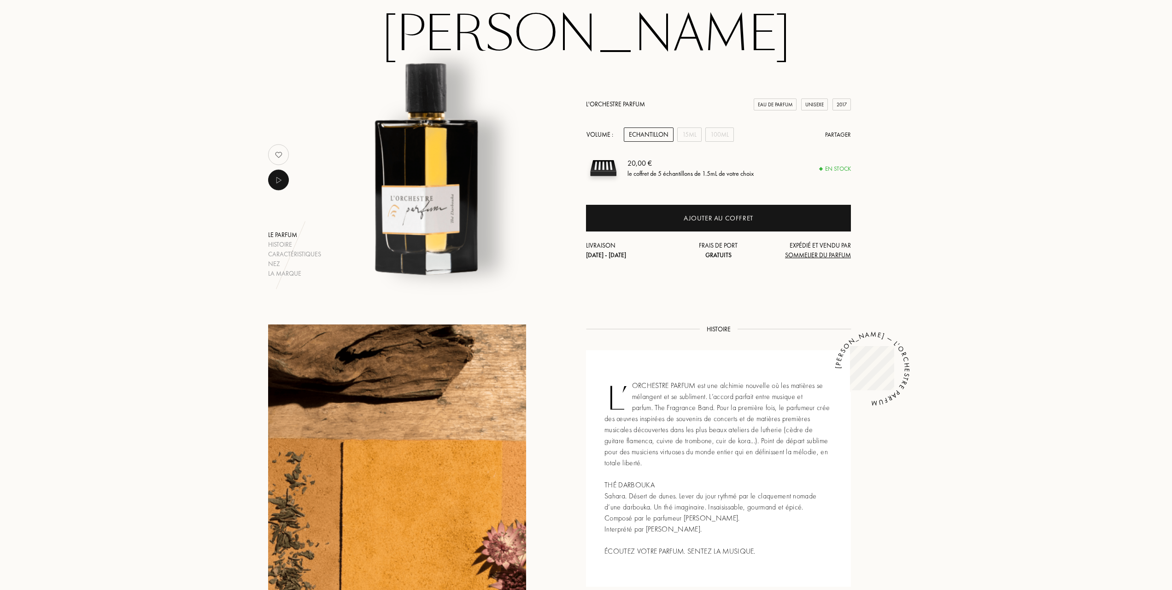
scroll to position [0, 0]
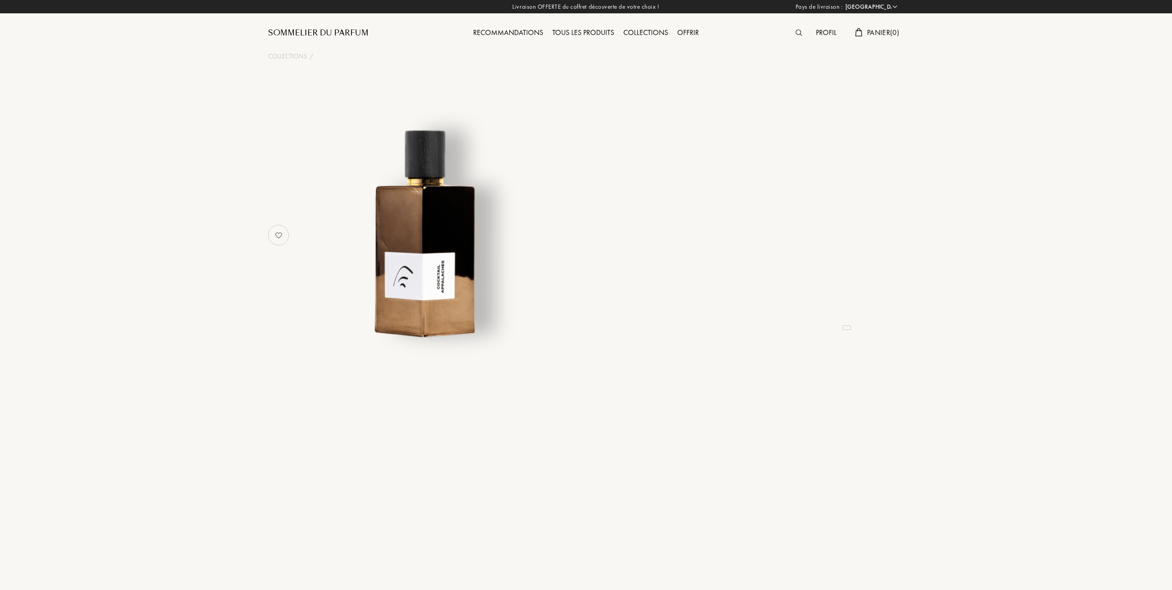
select select "FR"
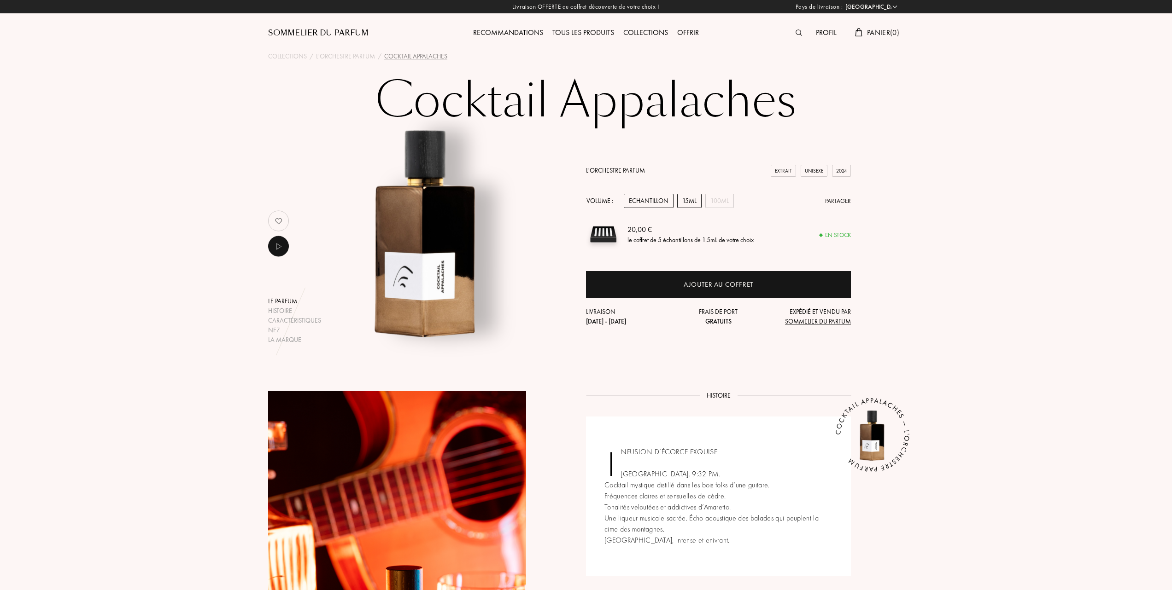
click at [693, 197] on div "15mL" at bounding box center [689, 201] width 24 height 14
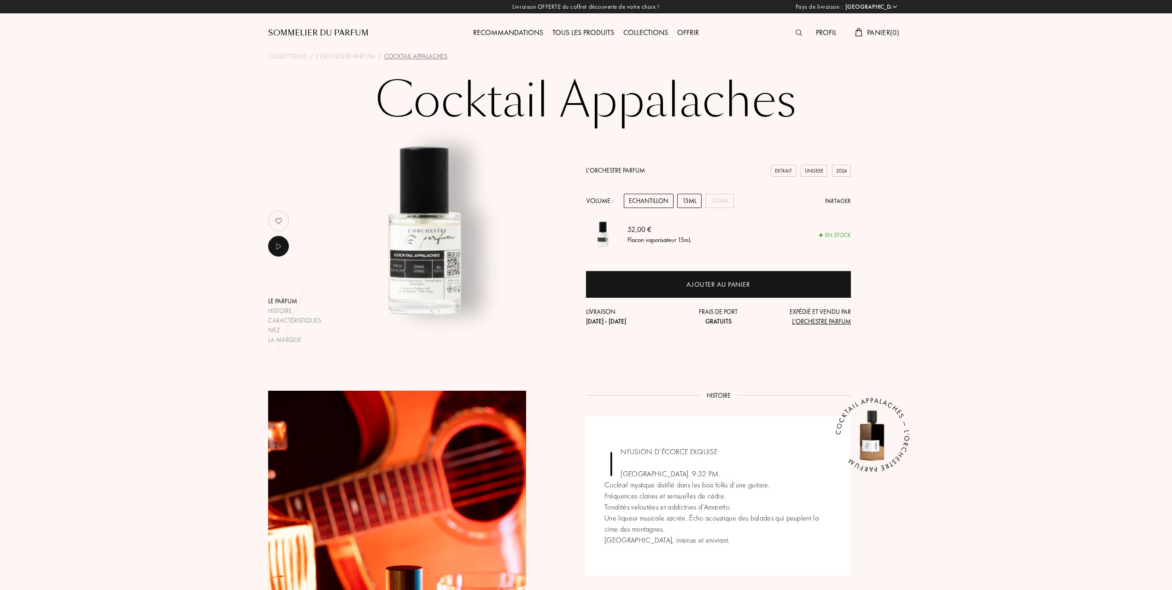
click at [650, 198] on div "Echantillon" at bounding box center [649, 201] width 50 height 14
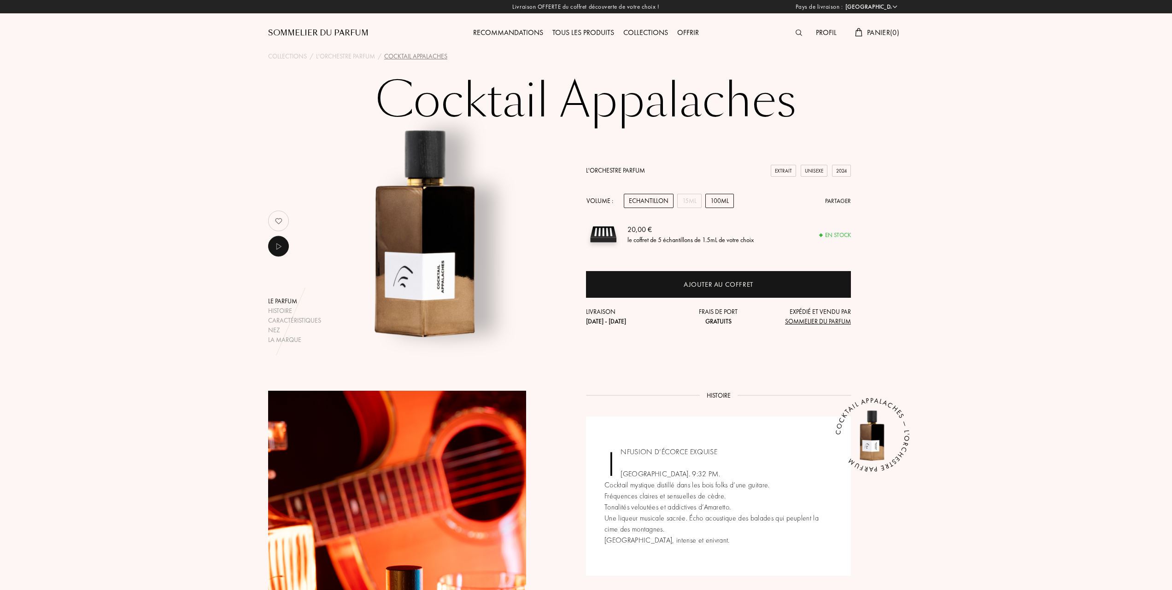
click at [728, 201] on div "100mL" at bounding box center [719, 201] width 29 height 14
click at [649, 200] on div "Echantillon" at bounding box center [649, 201] width 50 height 14
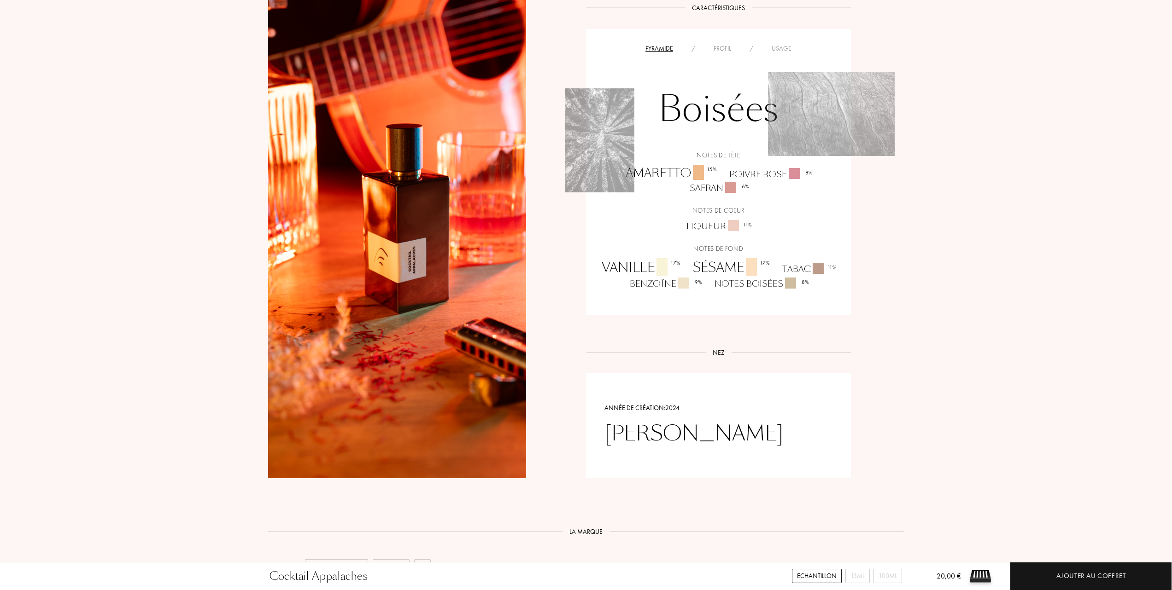
scroll to position [494, 0]
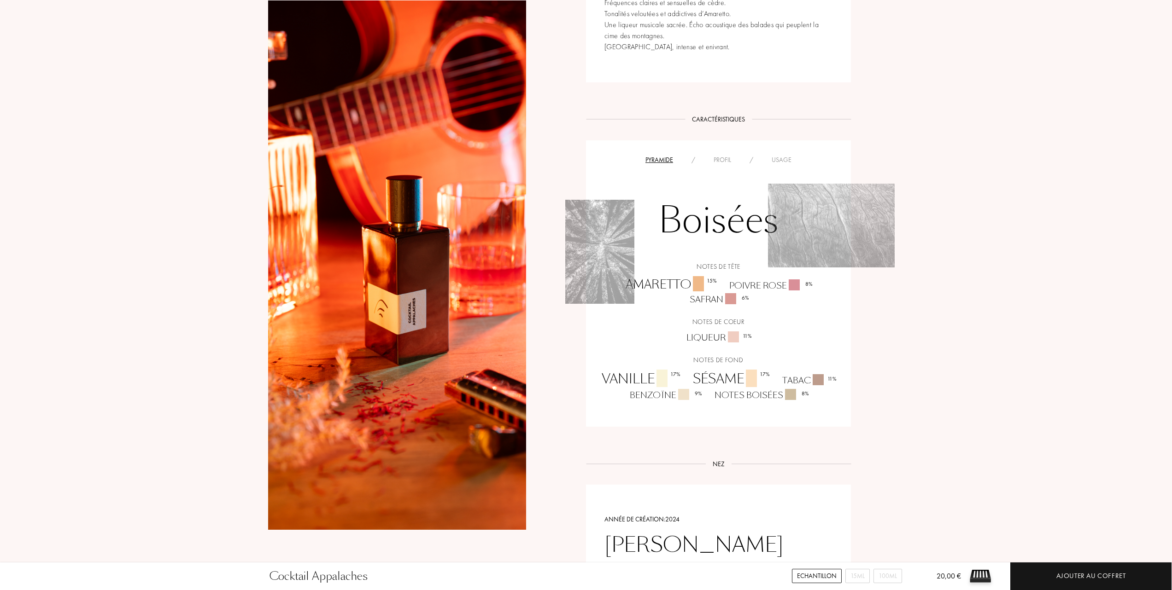
click at [724, 159] on div "Profil" at bounding box center [722, 160] width 36 height 10
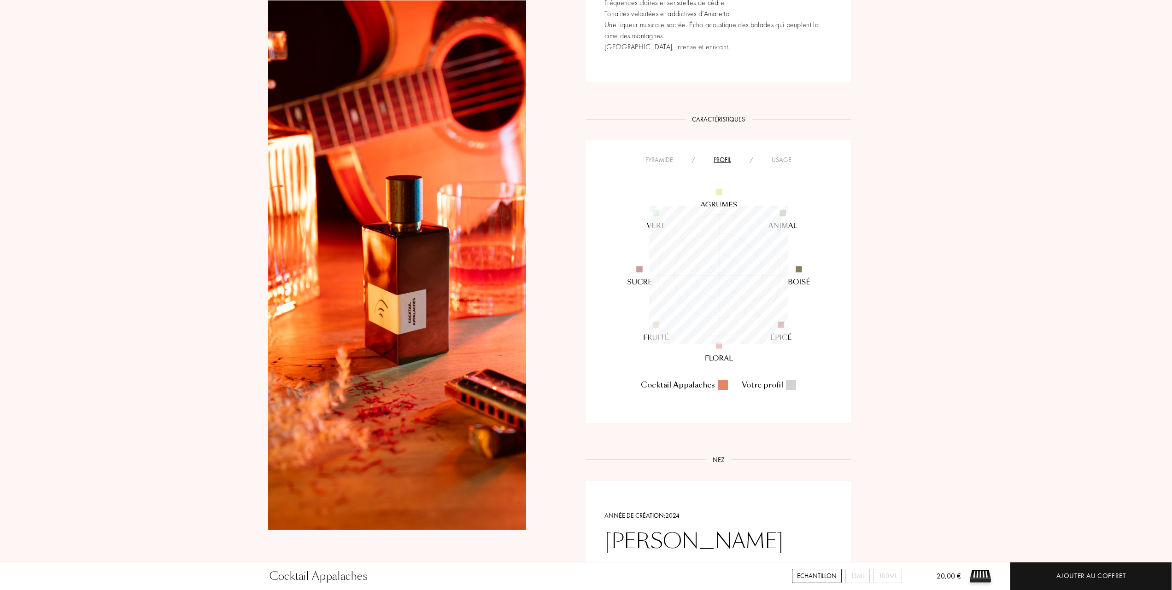
scroll to position [139, 139]
click at [782, 157] on div "Usage" at bounding box center [781, 160] width 38 height 10
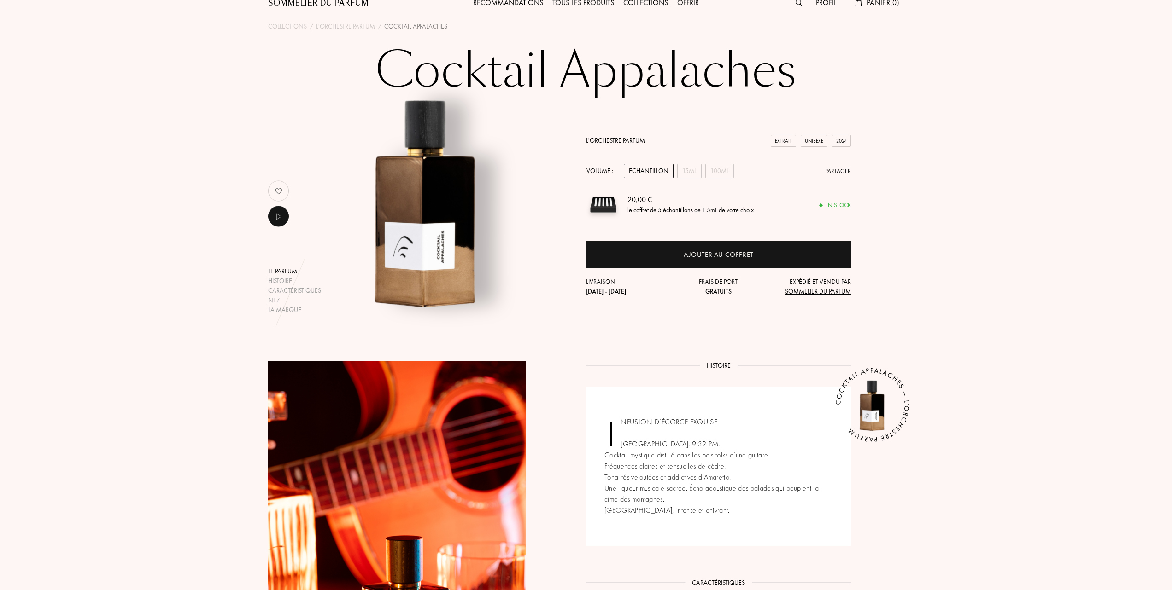
scroll to position [0, 0]
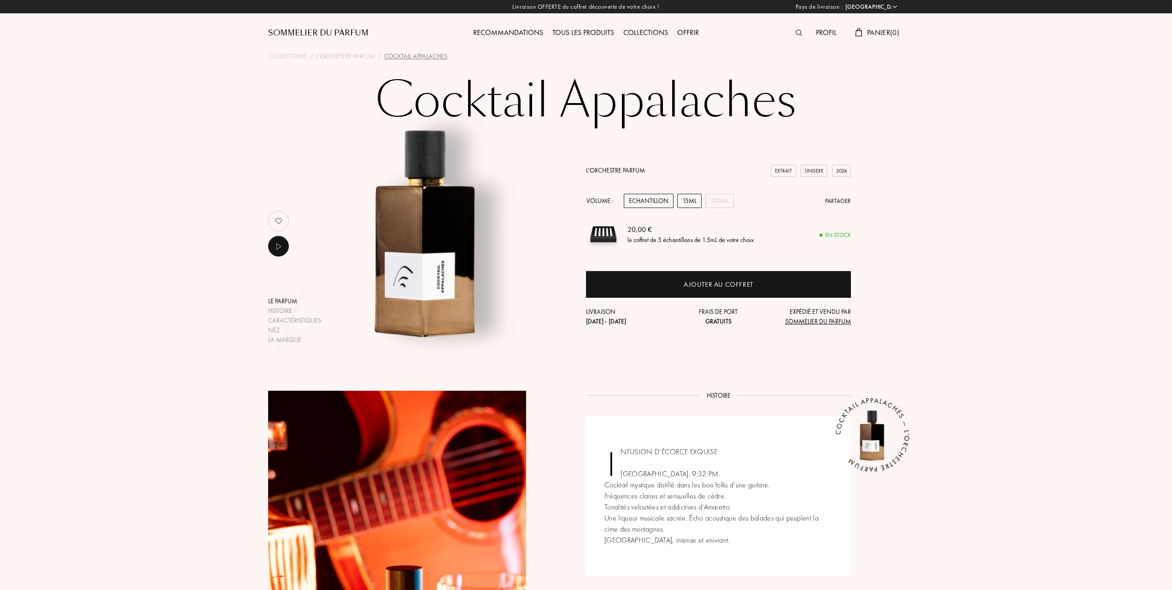
click at [693, 198] on div "15mL" at bounding box center [689, 201] width 24 height 14
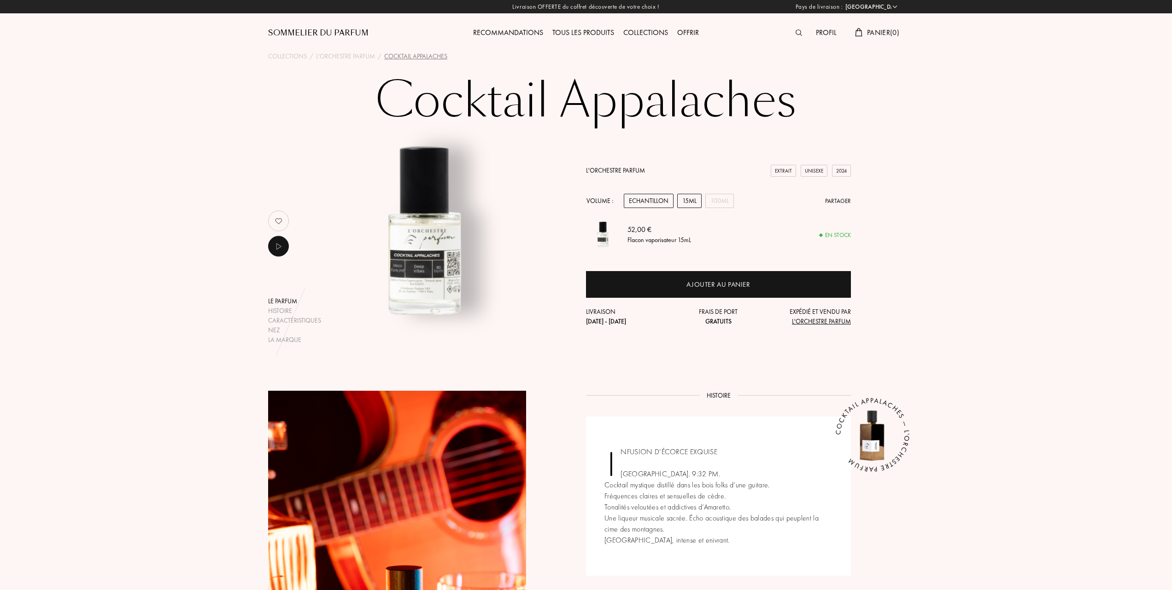
click at [656, 198] on div "Echantillon" at bounding box center [649, 201] width 50 height 14
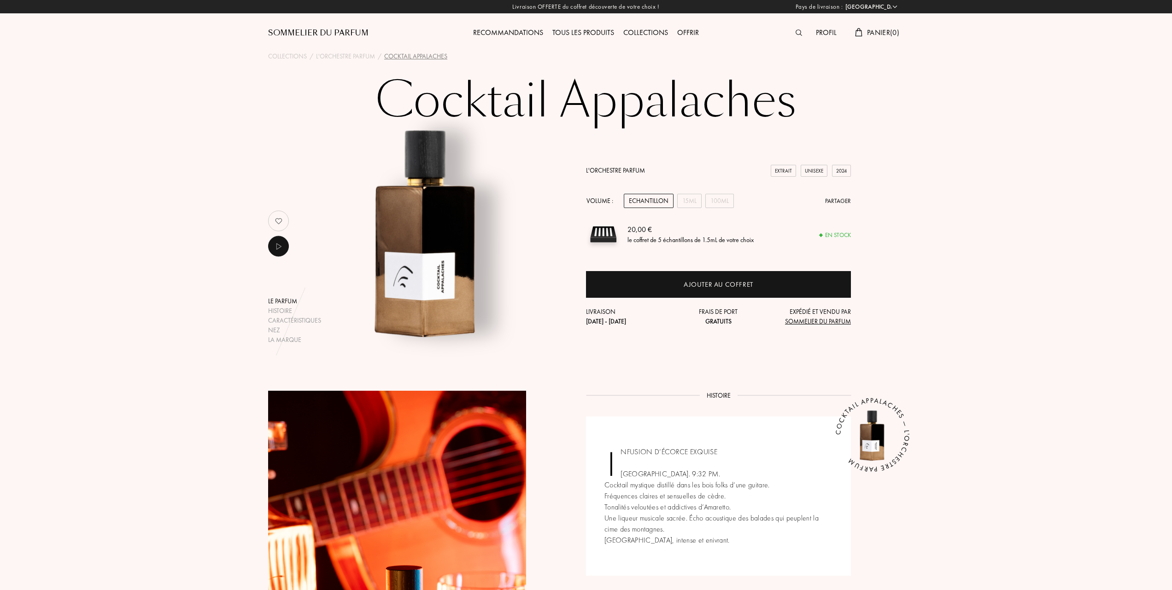
click at [649, 200] on div "Echantillon" at bounding box center [649, 201] width 50 height 14
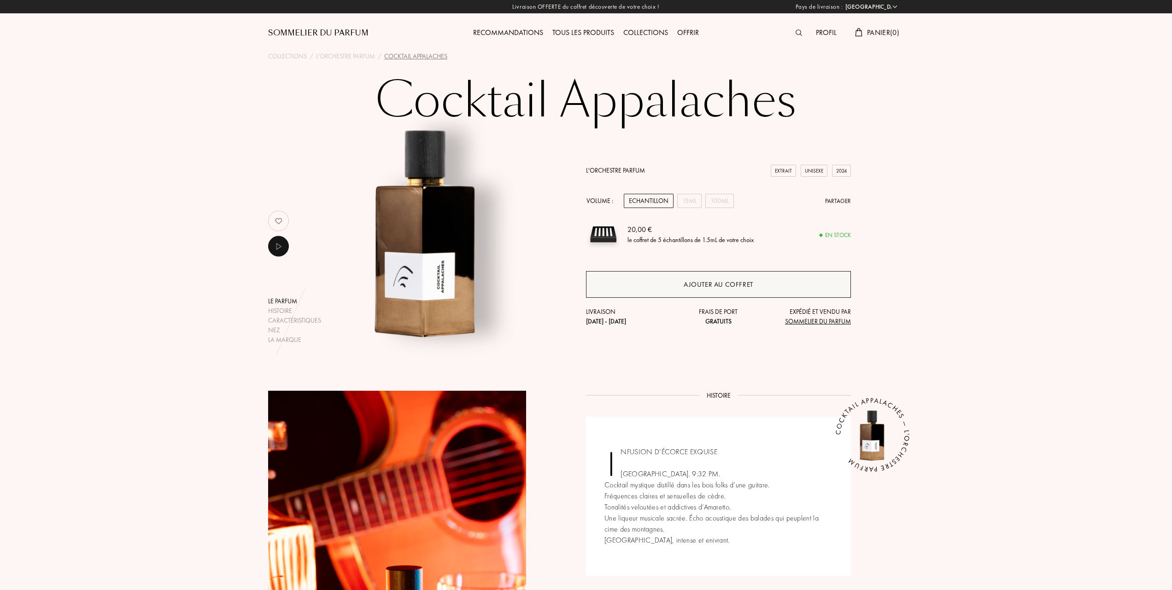
click at [700, 284] on div "Ajouter au coffret" at bounding box center [718, 285] width 70 height 11
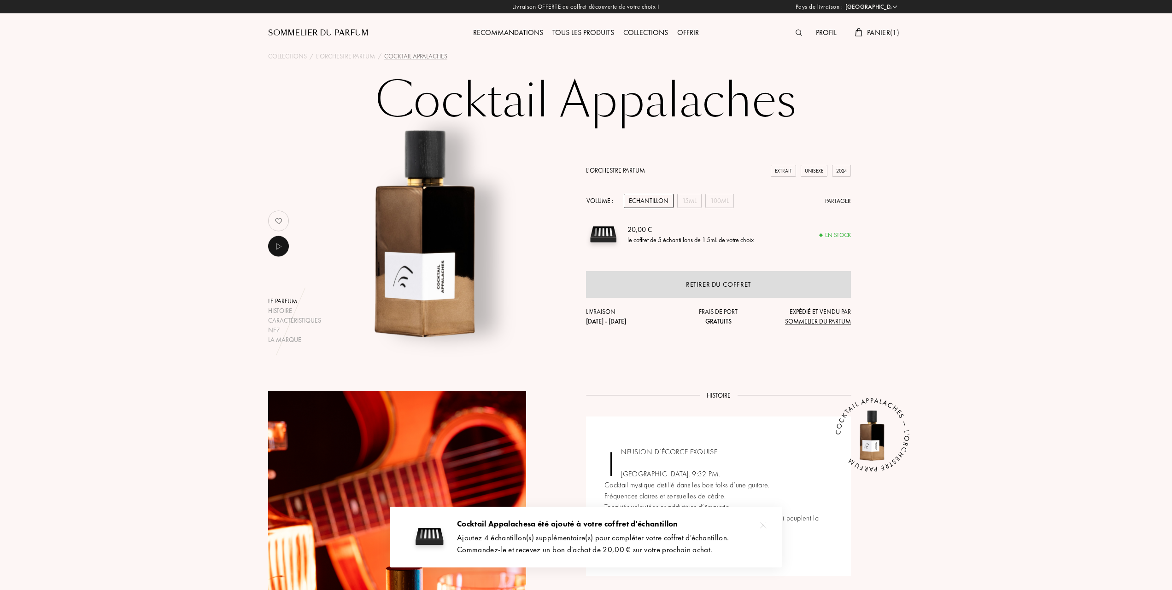
click at [611, 167] on link "L'Orchestre Parfum" at bounding box center [615, 170] width 59 height 8
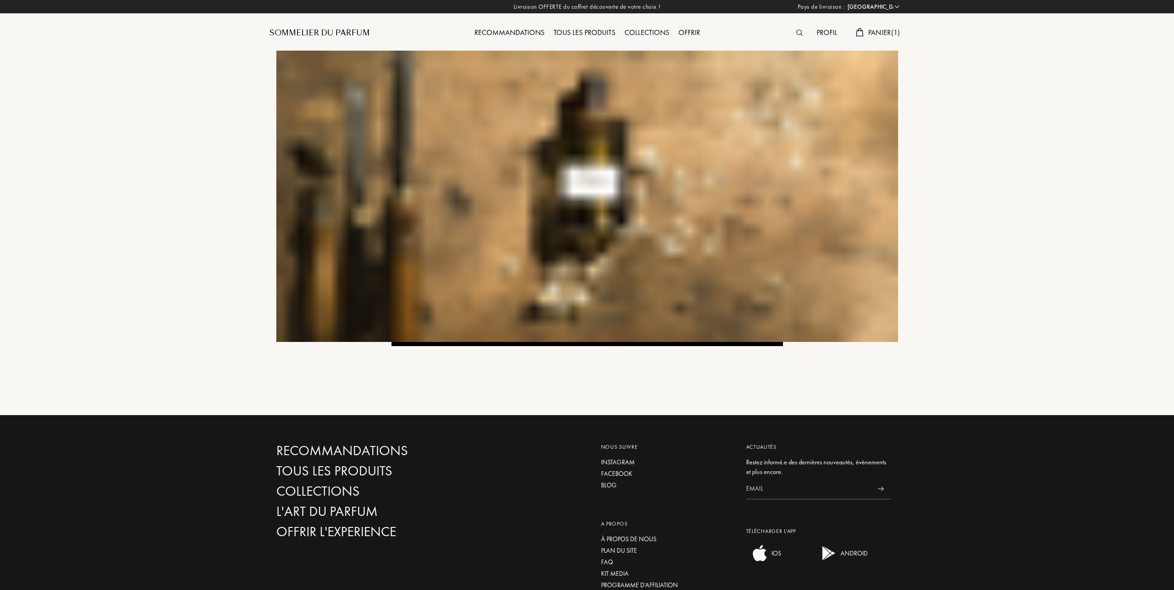
select select "FR"
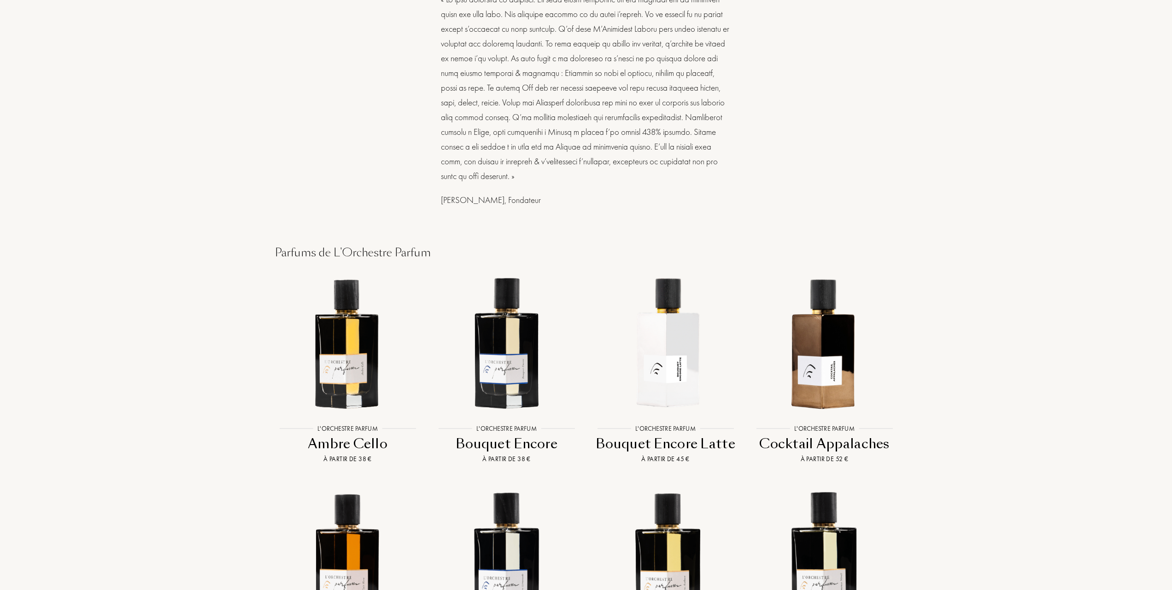
scroll to position [553, 0]
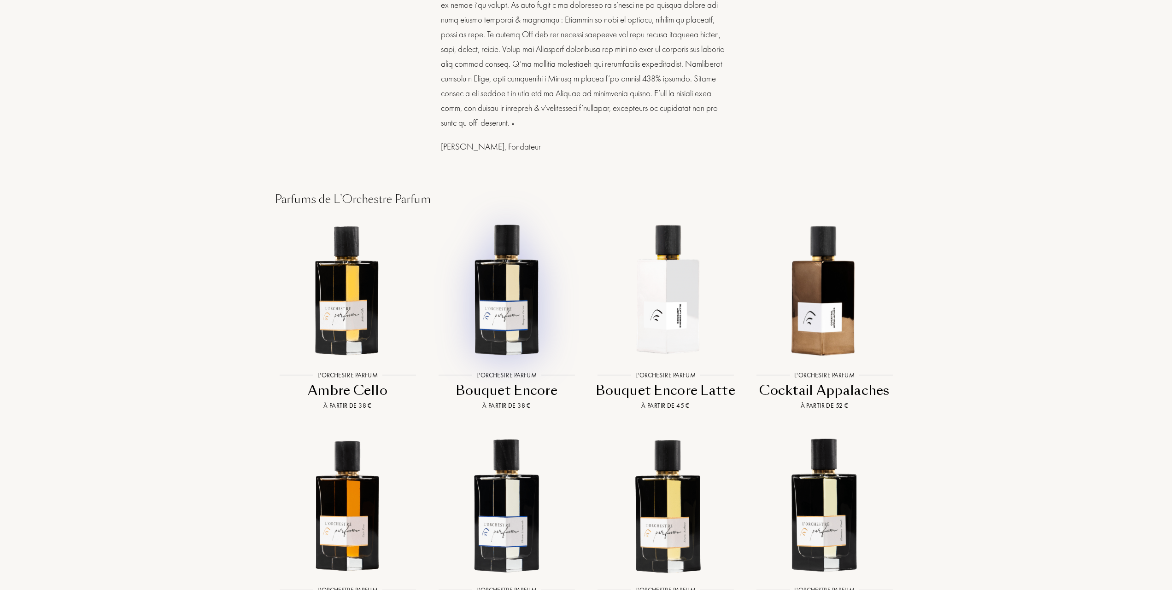
click at [511, 297] on img at bounding box center [506, 289] width 143 height 143
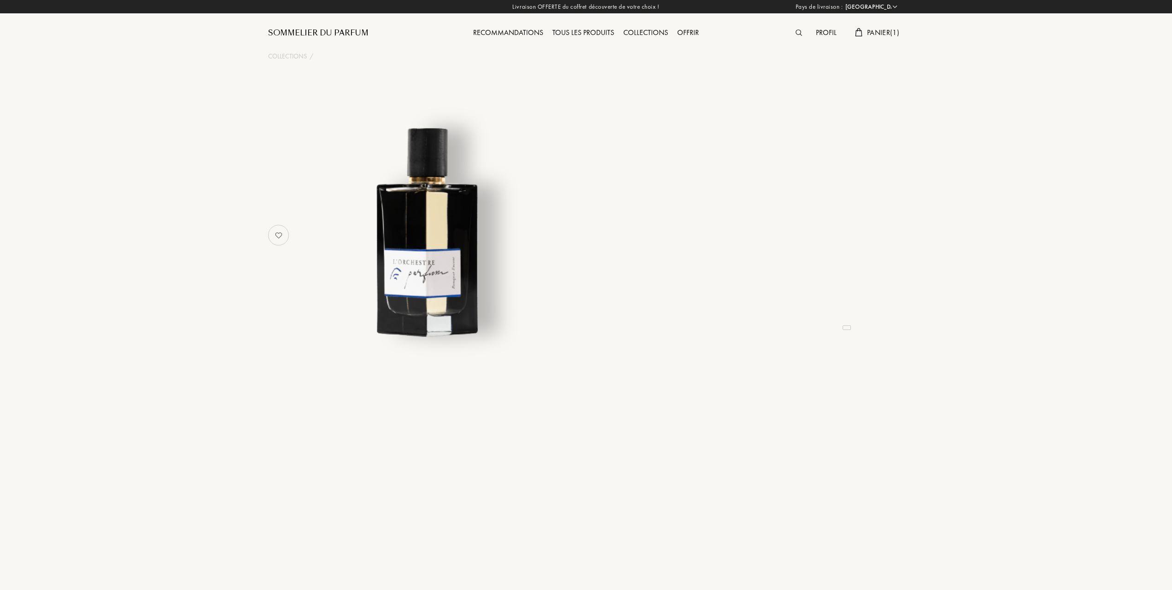
select select "FR"
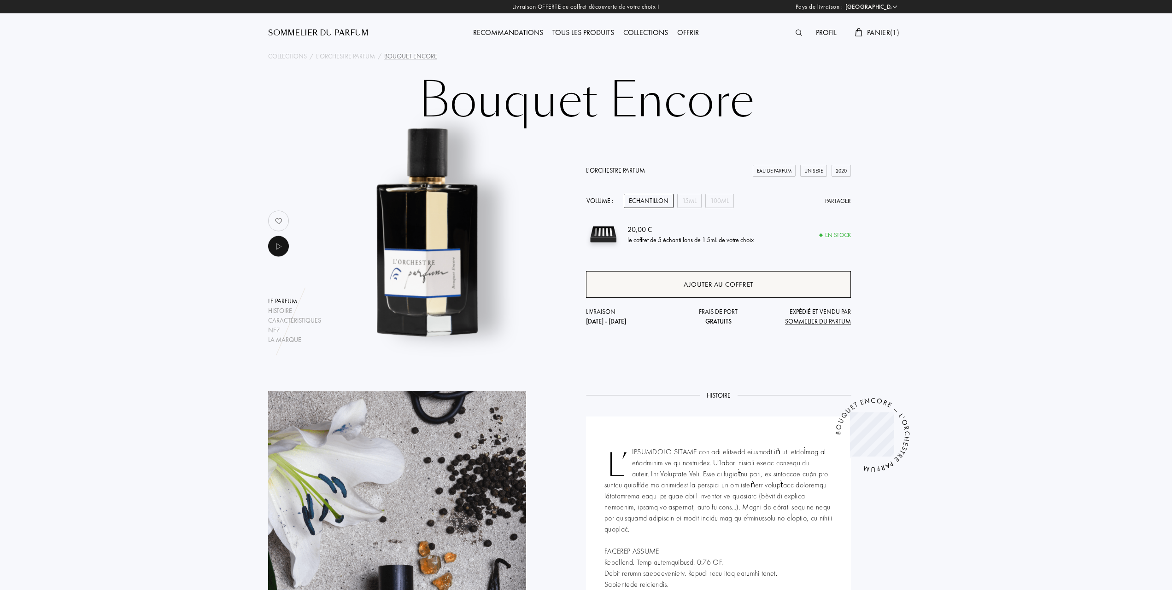
click at [728, 280] on div "Ajouter au coffret" at bounding box center [718, 285] width 70 height 11
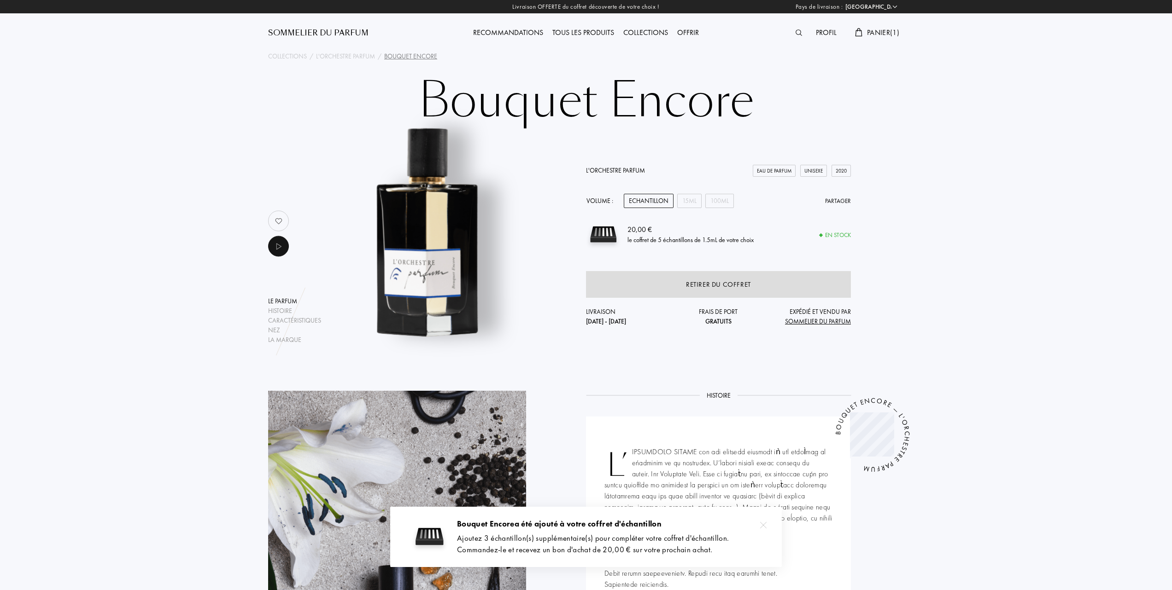
click at [594, 30] on div "Tous les produits" at bounding box center [583, 33] width 71 height 12
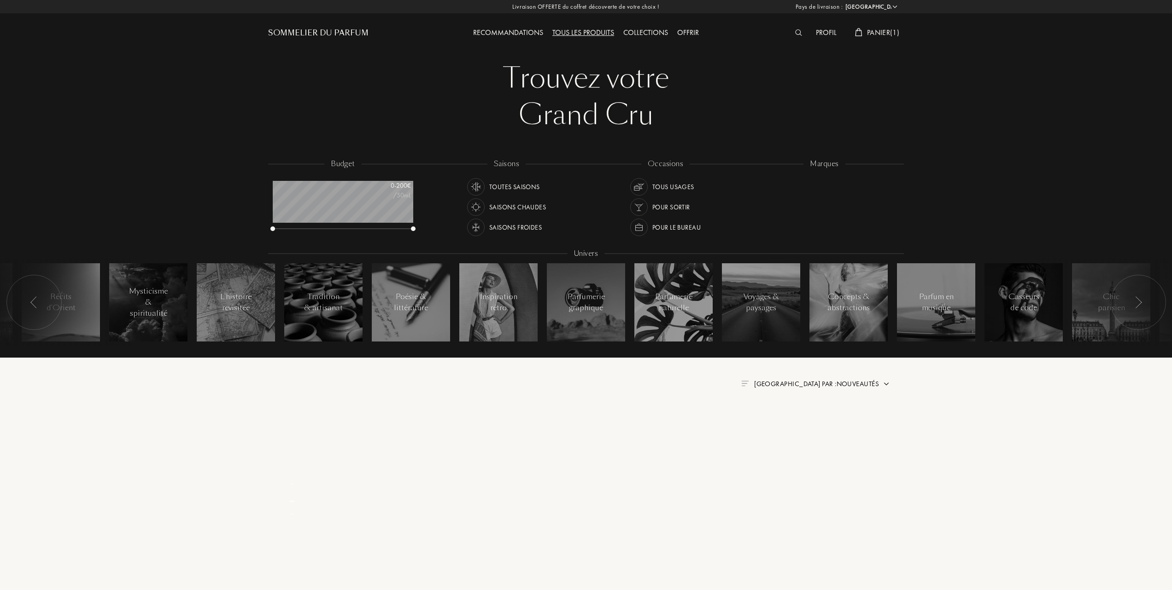
select select "FR"
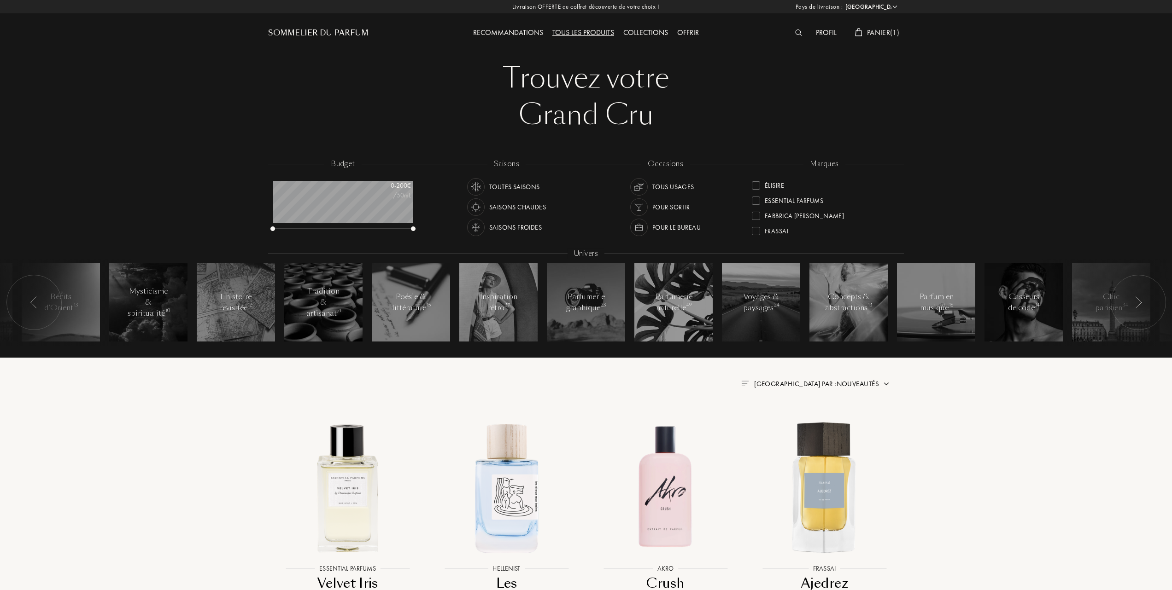
scroll to position [123, 0]
click at [756, 180] on div at bounding box center [756, 182] width 8 height 8
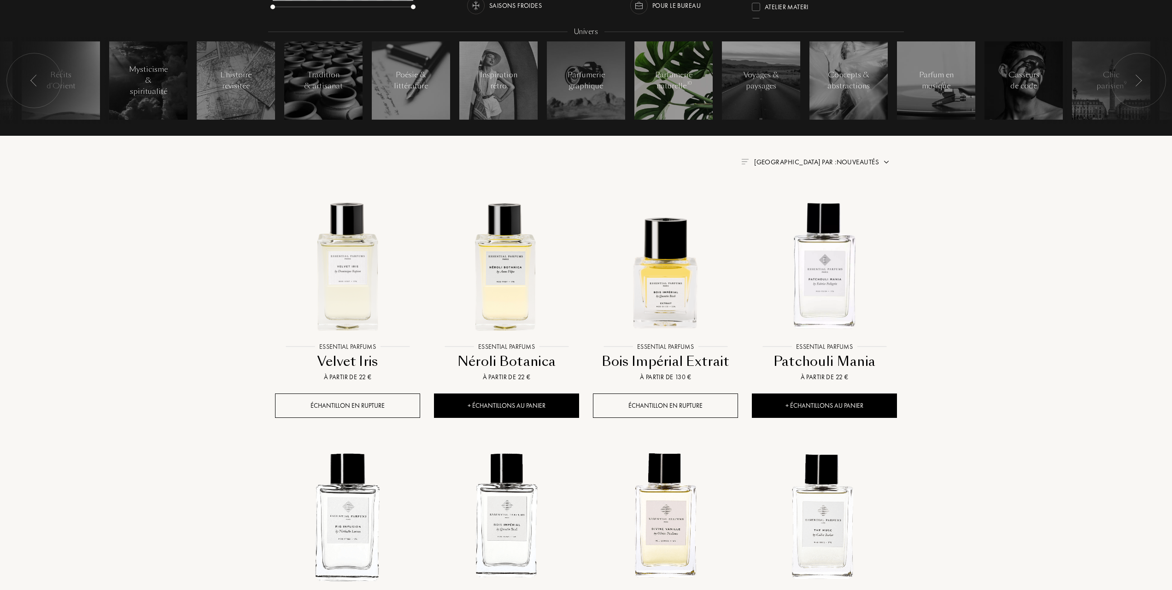
scroll to position [245, 0]
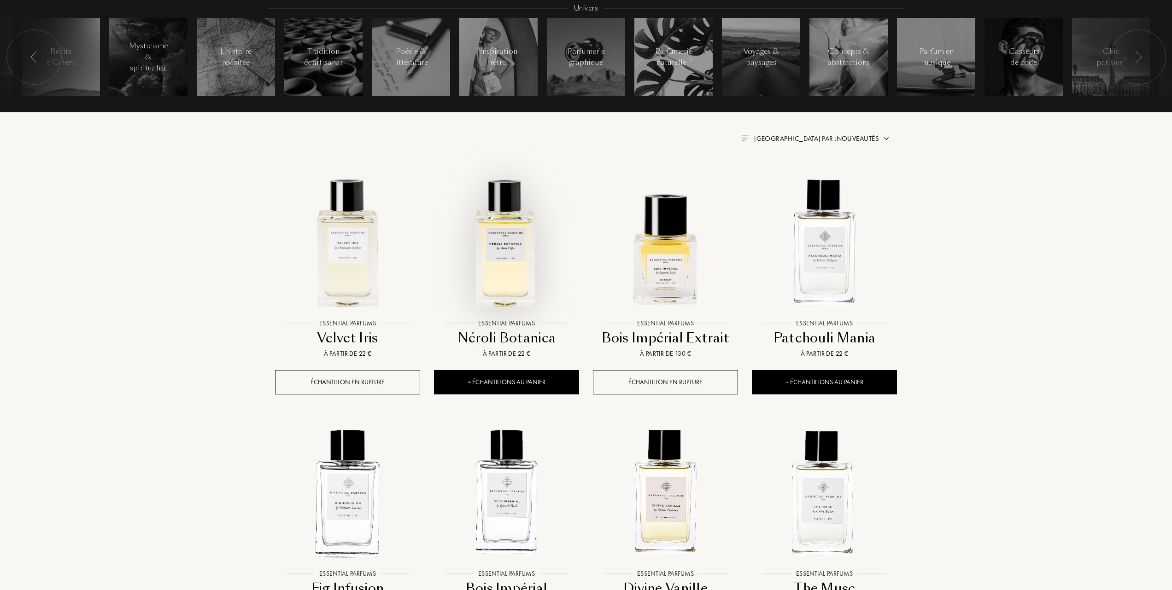
click at [507, 262] on img at bounding box center [506, 241] width 143 height 143
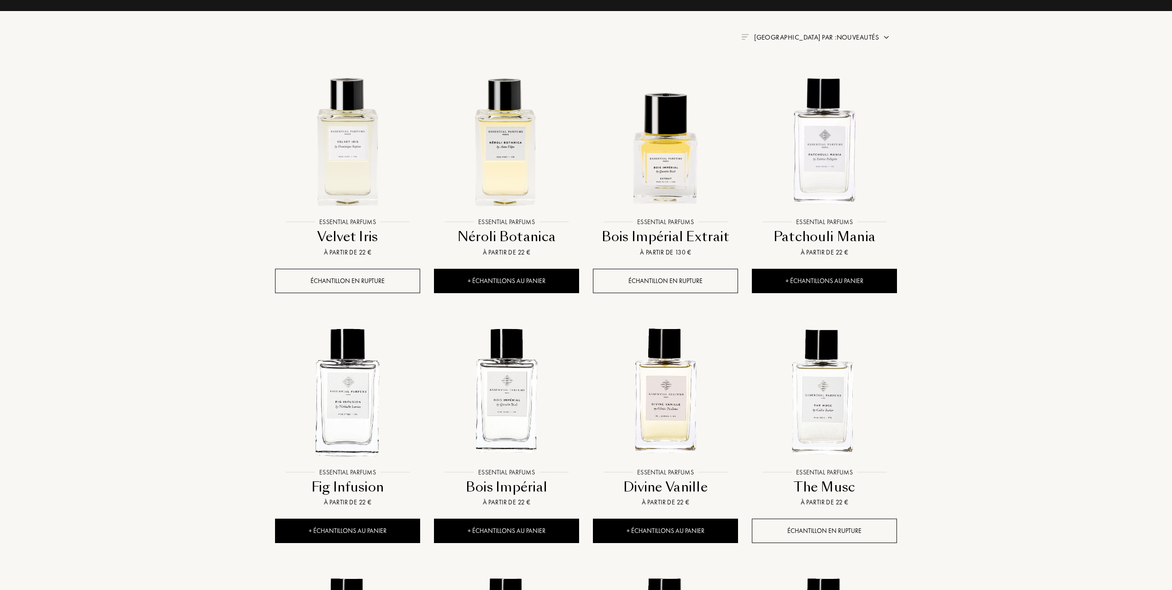
scroll to position [368, 0]
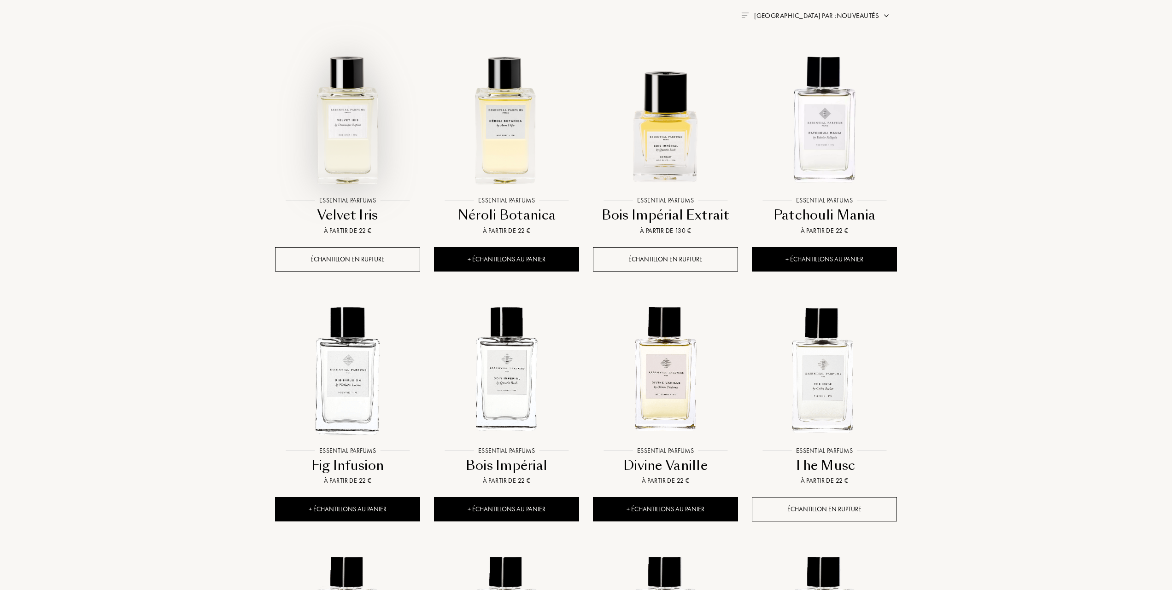
click at [349, 146] on img at bounding box center [347, 118] width 143 height 143
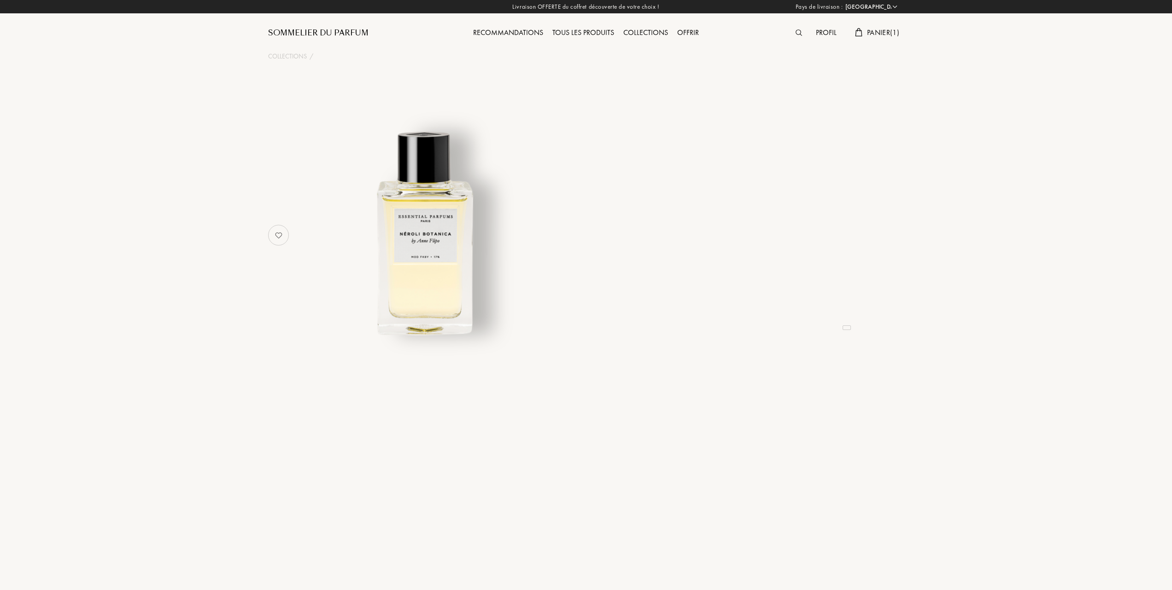
select select "FR"
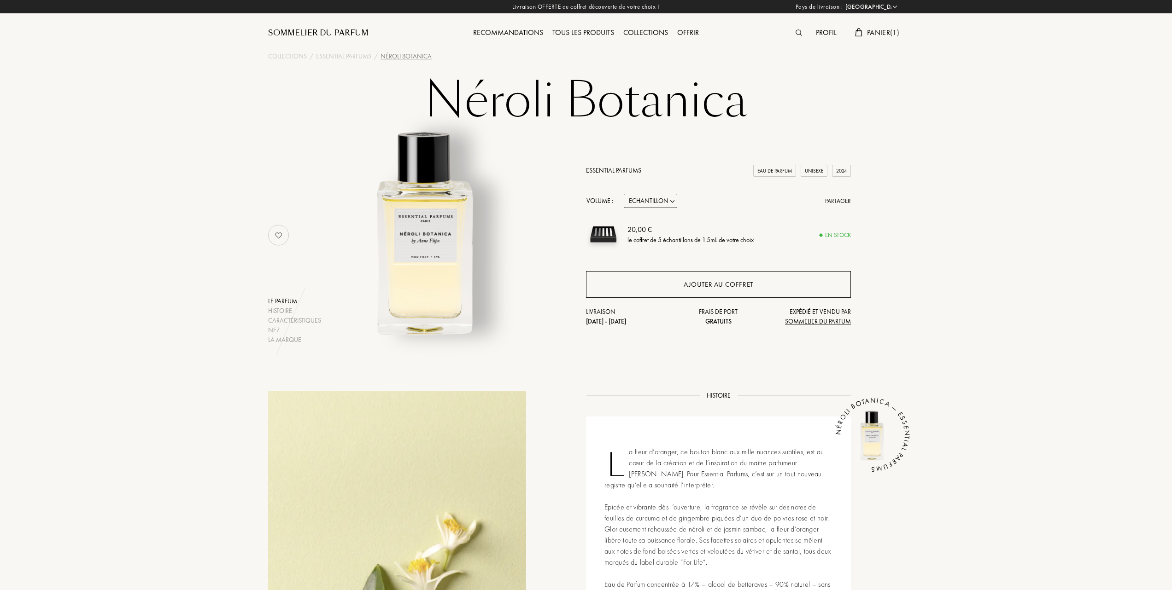
click at [712, 281] on div "Ajouter au coffret" at bounding box center [718, 285] width 70 height 11
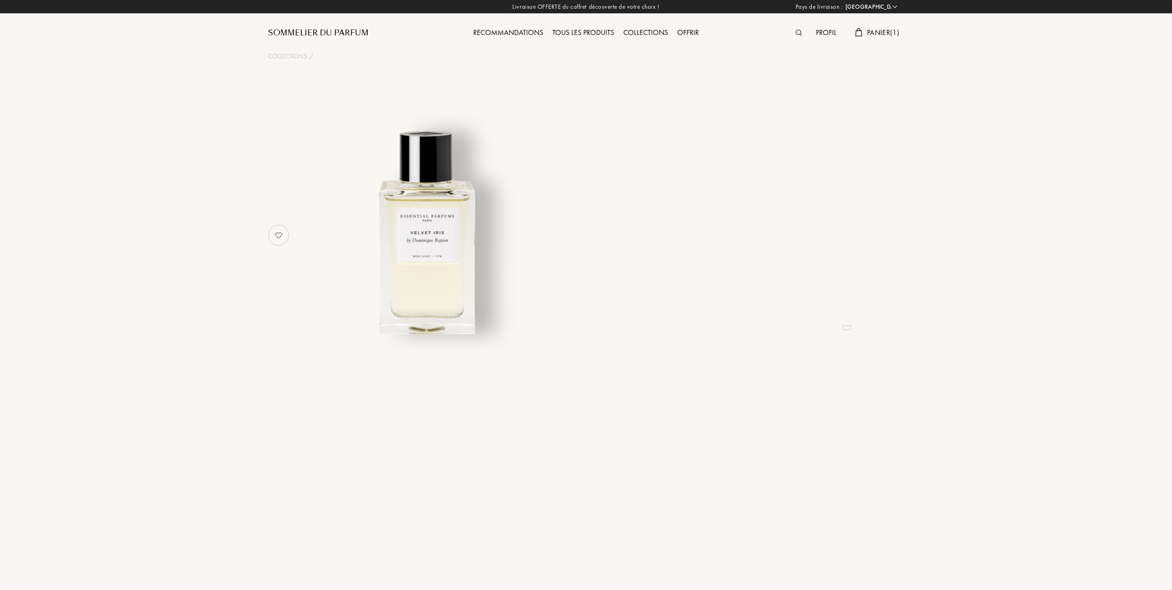
select select "FR"
select select "3"
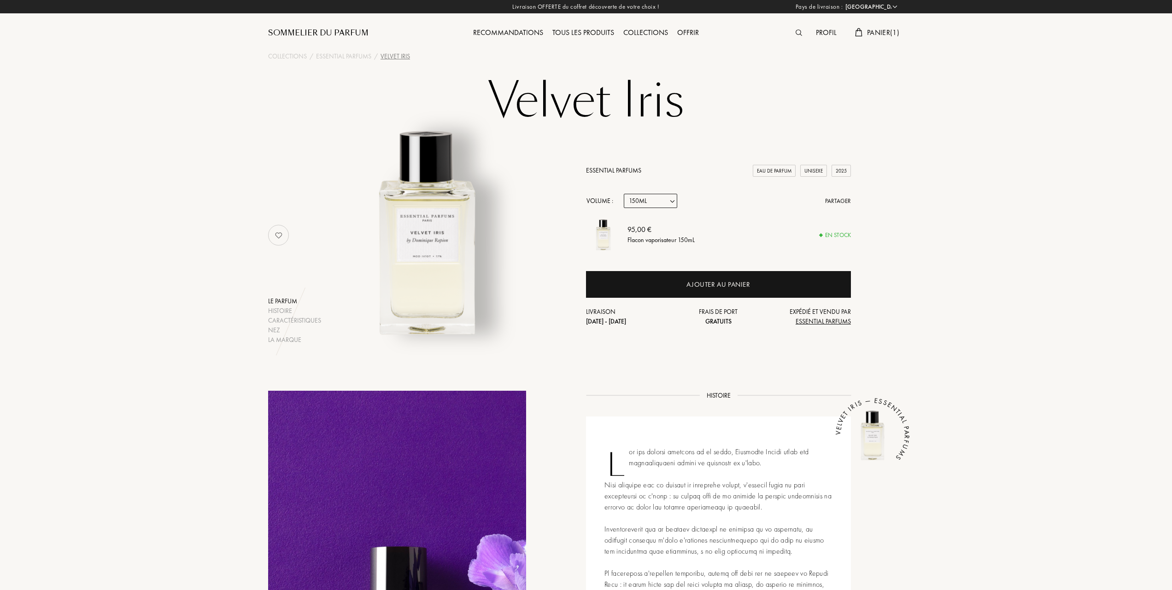
click at [671, 198] on select "Echantillon 10mL 100mL 150mL" at bounding box center [650, 201] width 53 height 14
select select "1"
click at [624, 194] on select "Echantillon 10mL 100mL 150mL" at bounding box center [650, 201] width 53 height 14
select select "1"
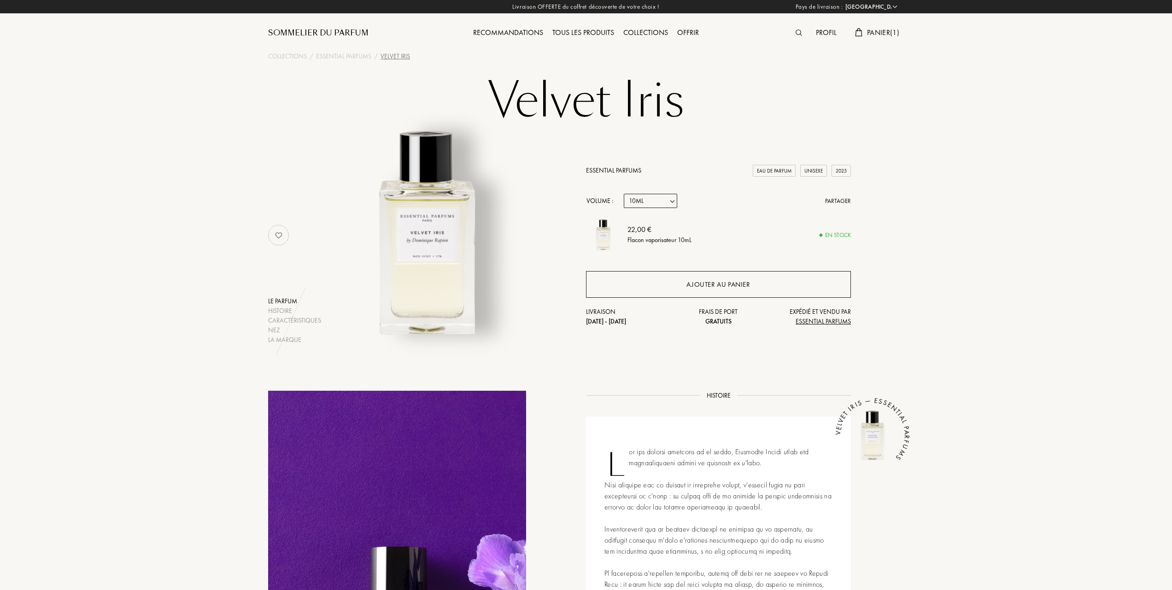
click at [734, 287] on div "Ajouter au panier" at bounding box center [718, 285] width 64 height 11
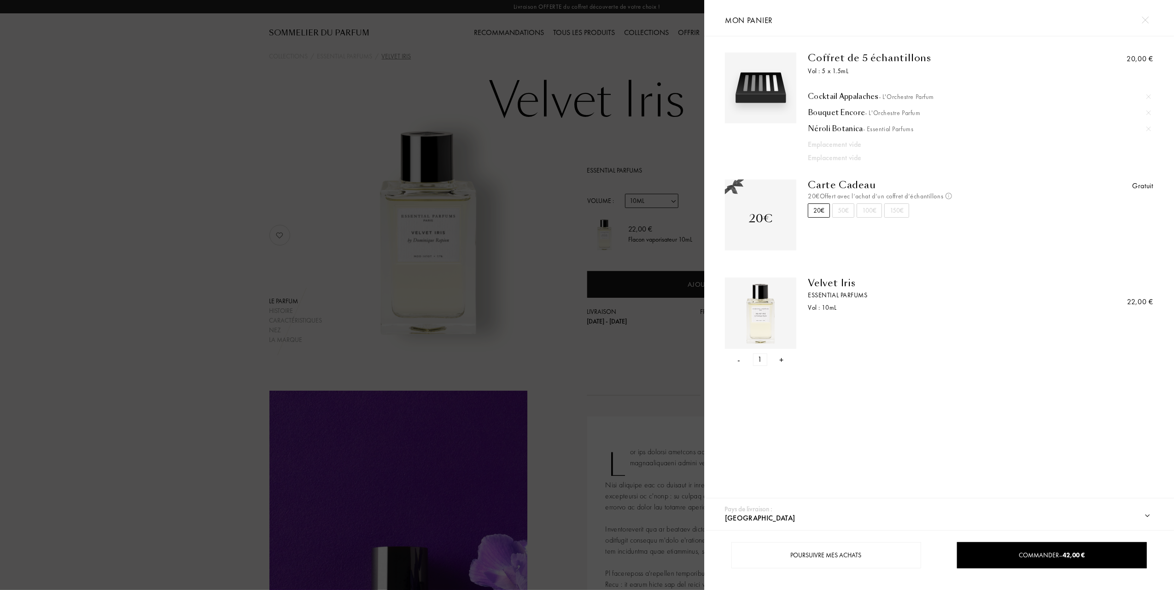
click at [189, 223] on div at bounding box center [352, 295] width 704 height 590
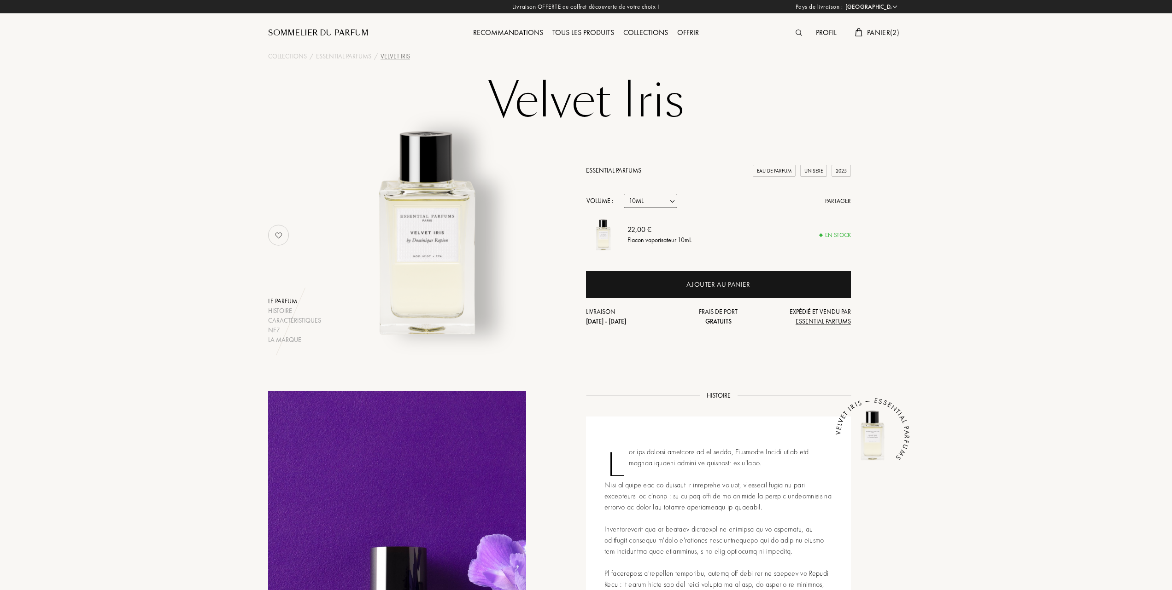
click at [880, 32] on span "Panier ( 2 )" at bounding box center [883, 33] width 32 height 10
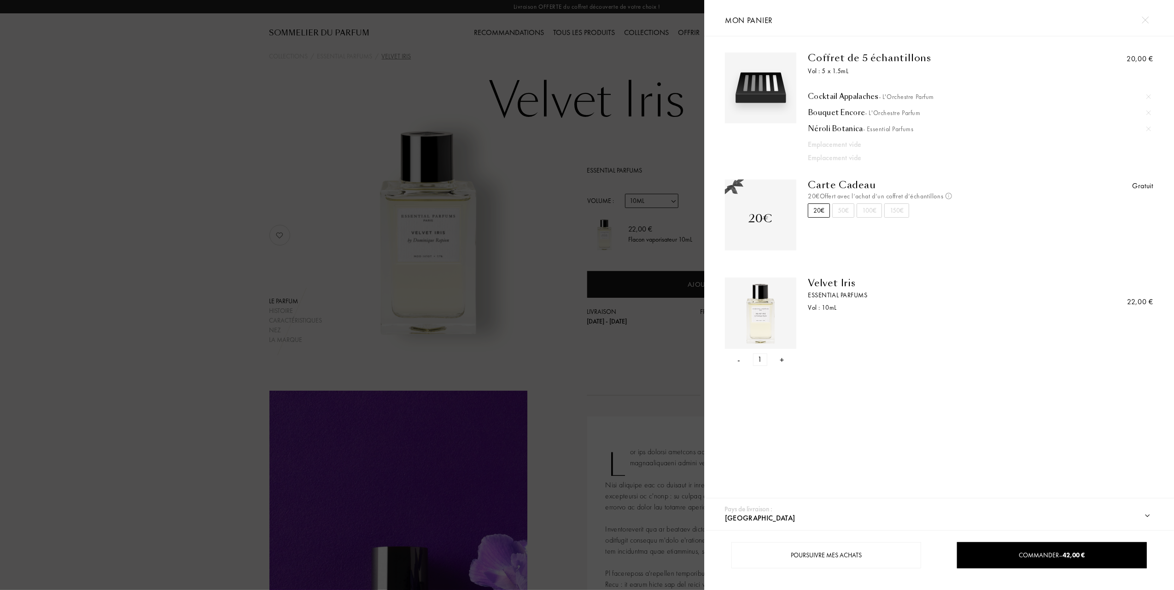
click at [465, 168] on div at bounding box center [352, 295] width 704 height 590
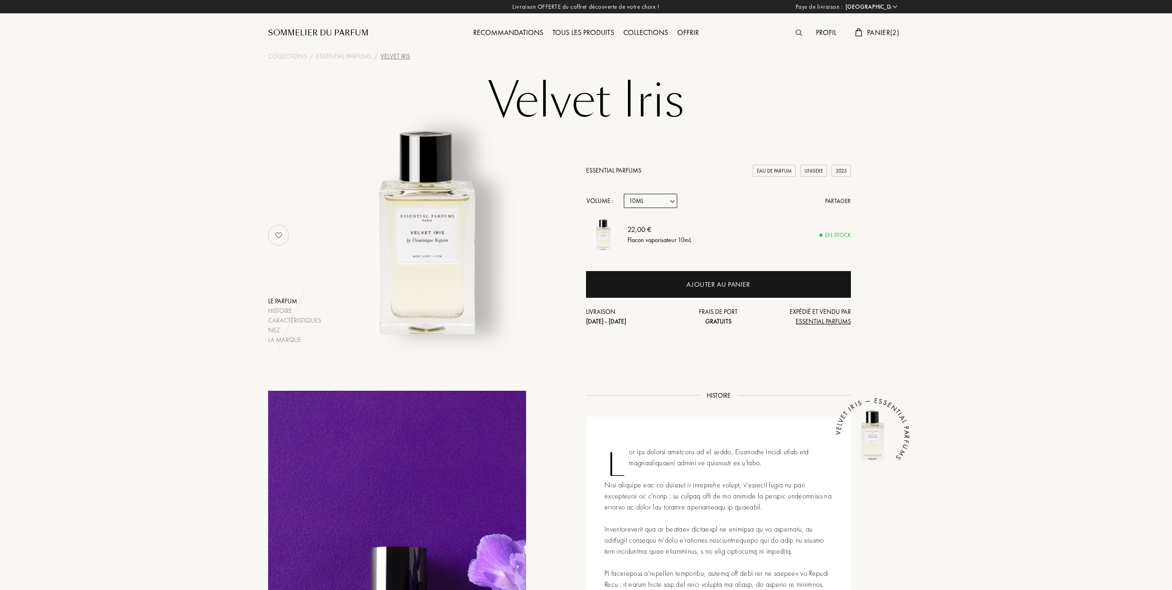
click at [875, 31] on span "Panier ( 2 )" at bounding box center [883, 33] width 32 height 10
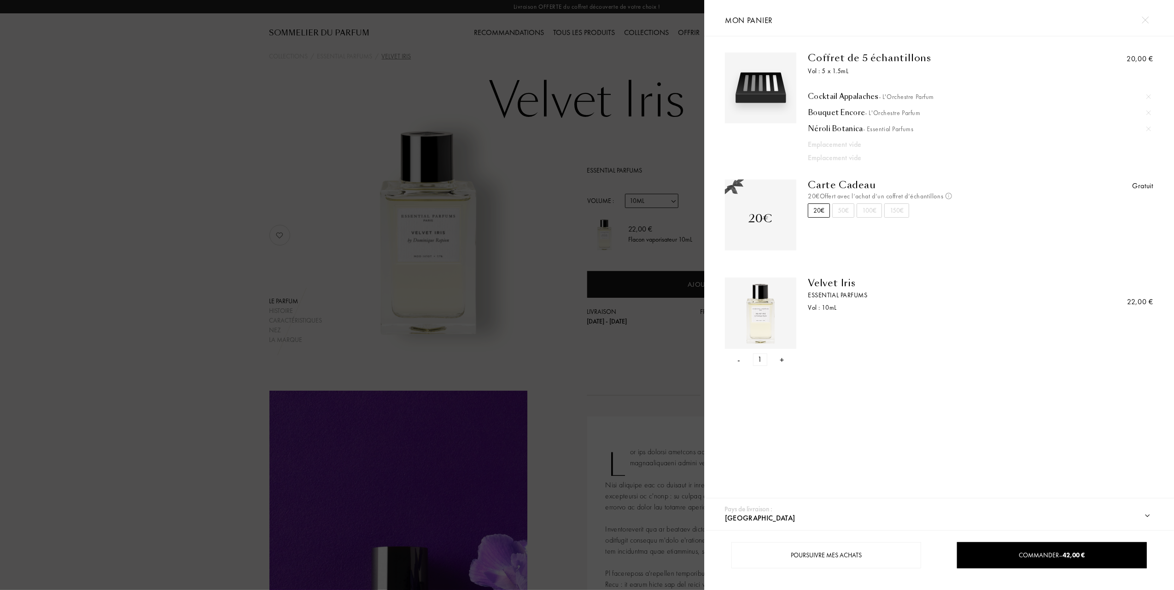
click at [741, 359] on div "- 1 +" at bounding box center [760, 360] width 71 height 12
click at [739, 360] on div "-" at bounding box center [739, 360] width 3 height 12
click at [506, 251] on div at bounding box center [352, 295] width 704 height 590
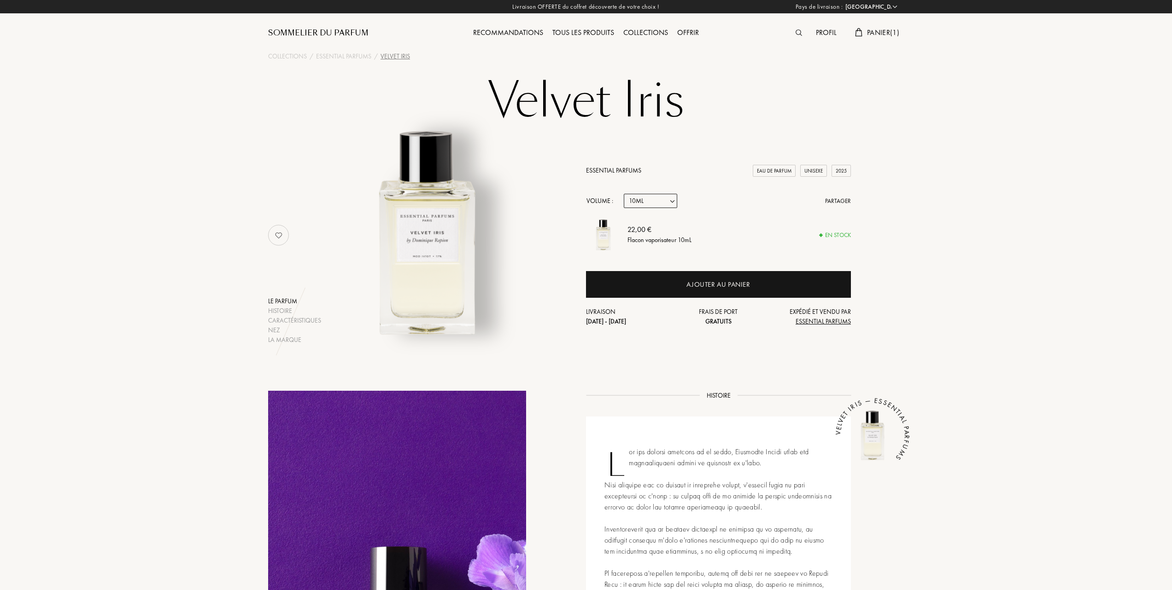
click at [674, 203] on select "Echantillon 10mL 100mL 150mL" at bounding box center [650, 201] width 53 height 14
select select "0"
click at [624, 194] on select "Echantillon 10mL 100mL 150mL" at bounding box center [650, 201] width 53 height 14
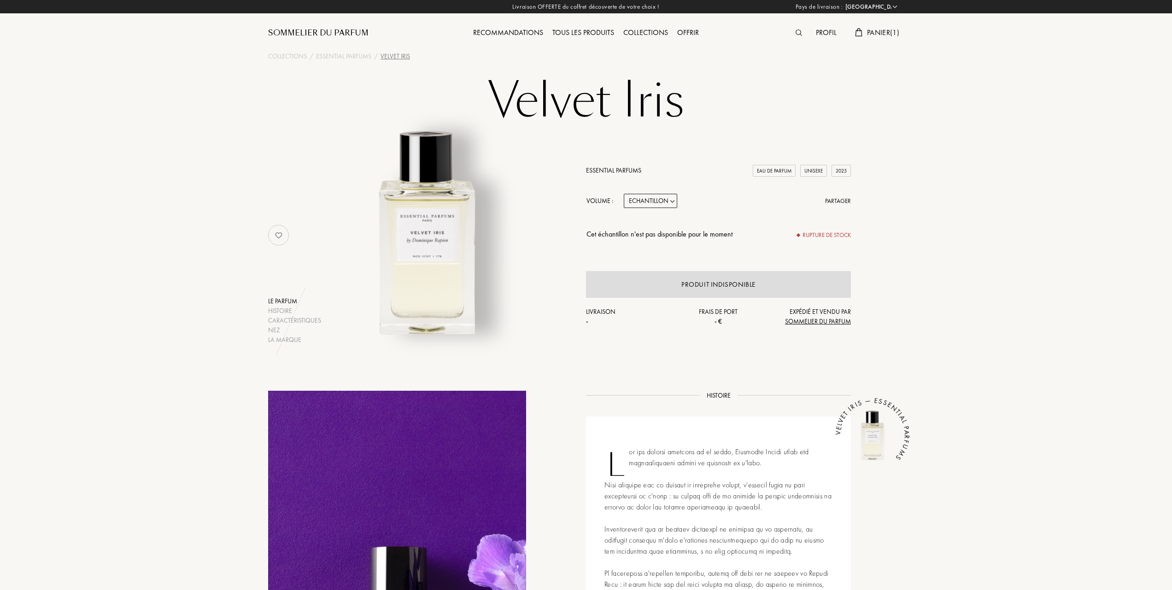
select select "0"
click at [881, 32] on span "Panier ( 1 )" at bounding box center [883, 33] width 32 height 10
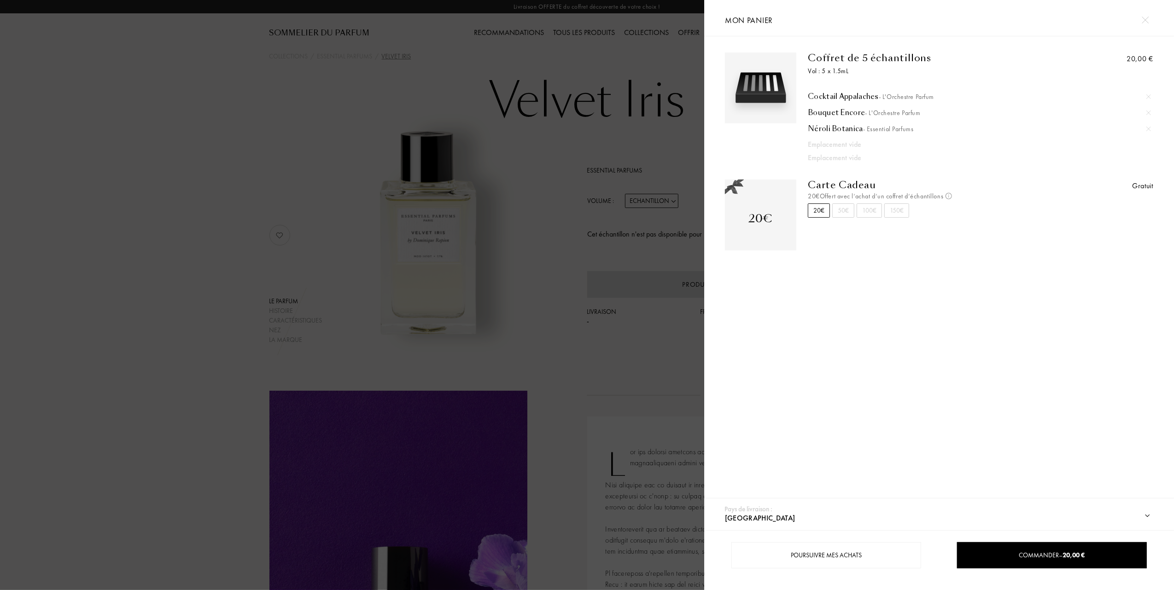
click at [1149, 95] on img at bounding box center [1148, 96] width 5 height 5
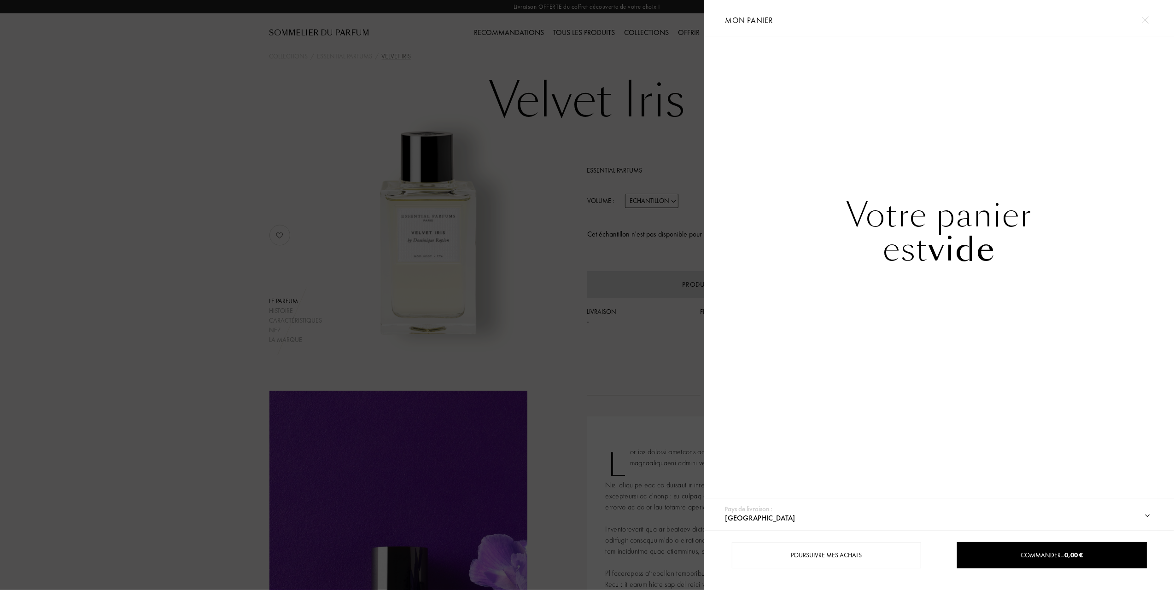
click at [172, 170] on div at bounding box center [352, 295] width 704 height 590
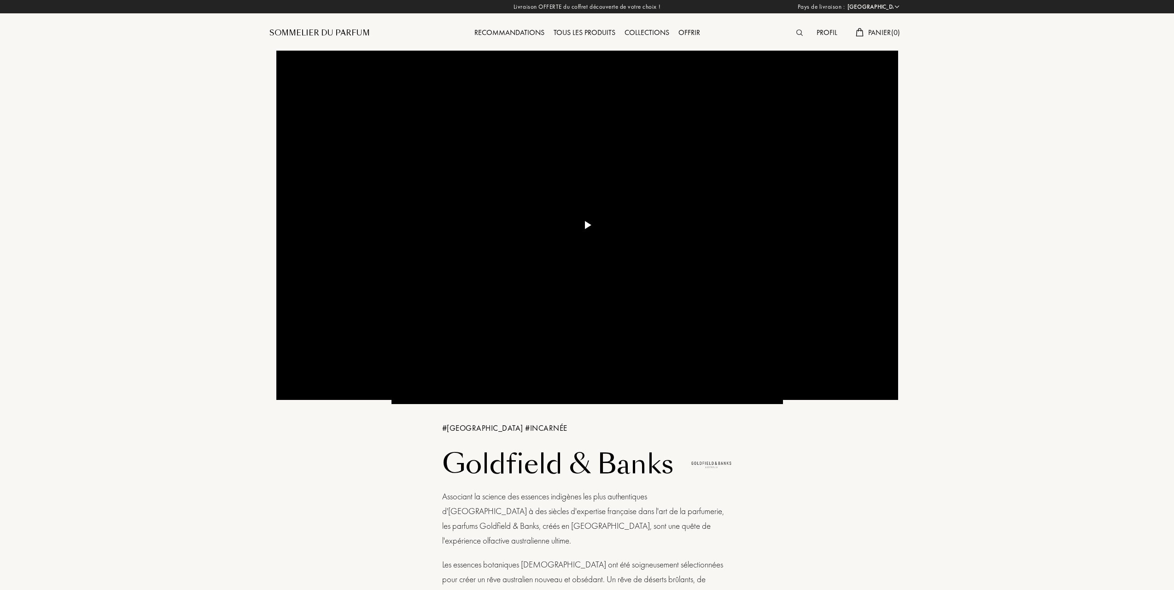
select select "FR"
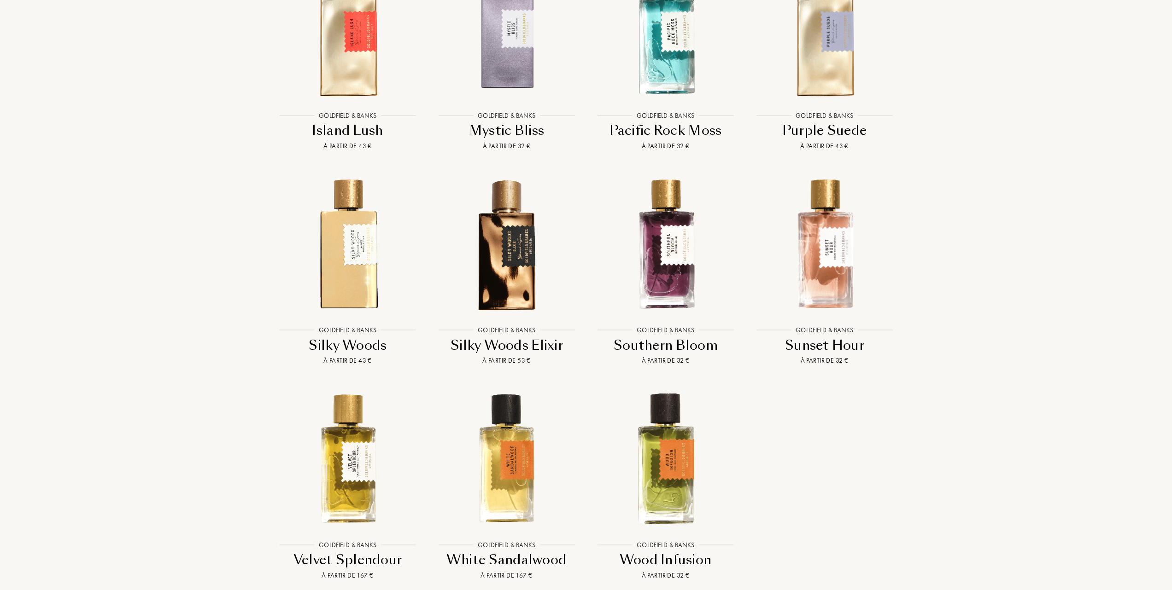
scroll to position [1167, 0]
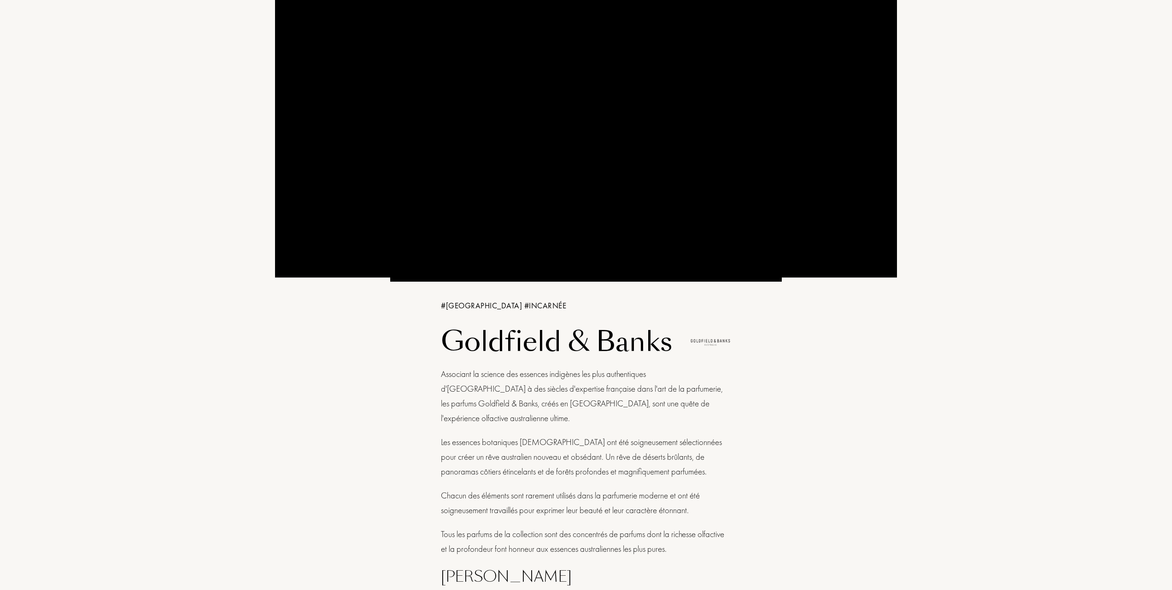
drag, startPoint x: 815, startPoint y: 290, endPoint x: 720, endPoint y: 274, distance: 96.2
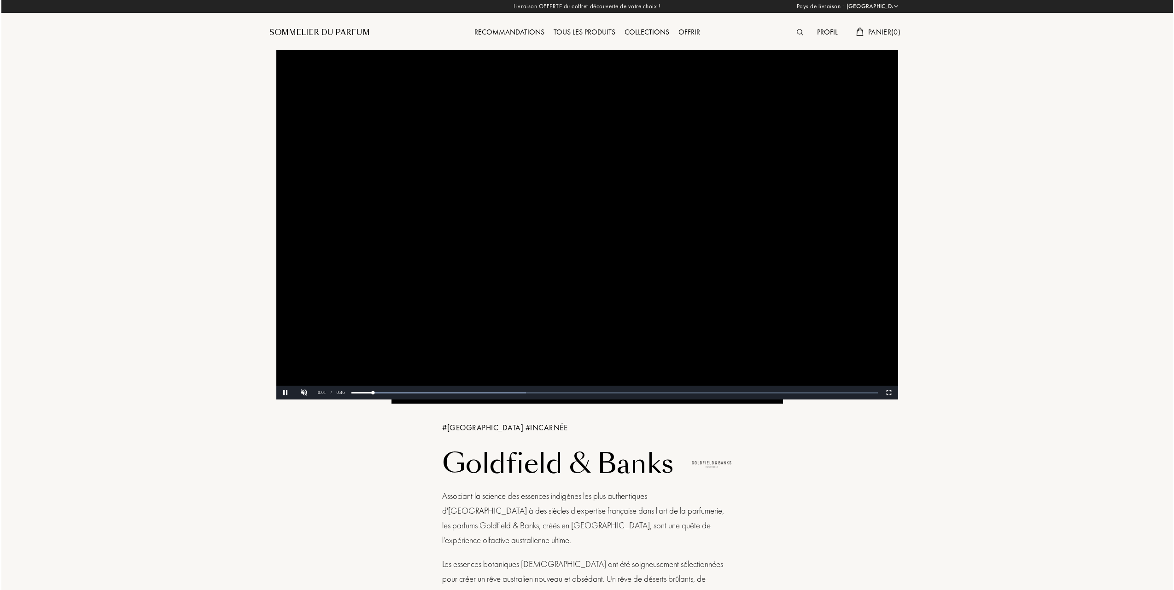
scroll to position [0, 0]
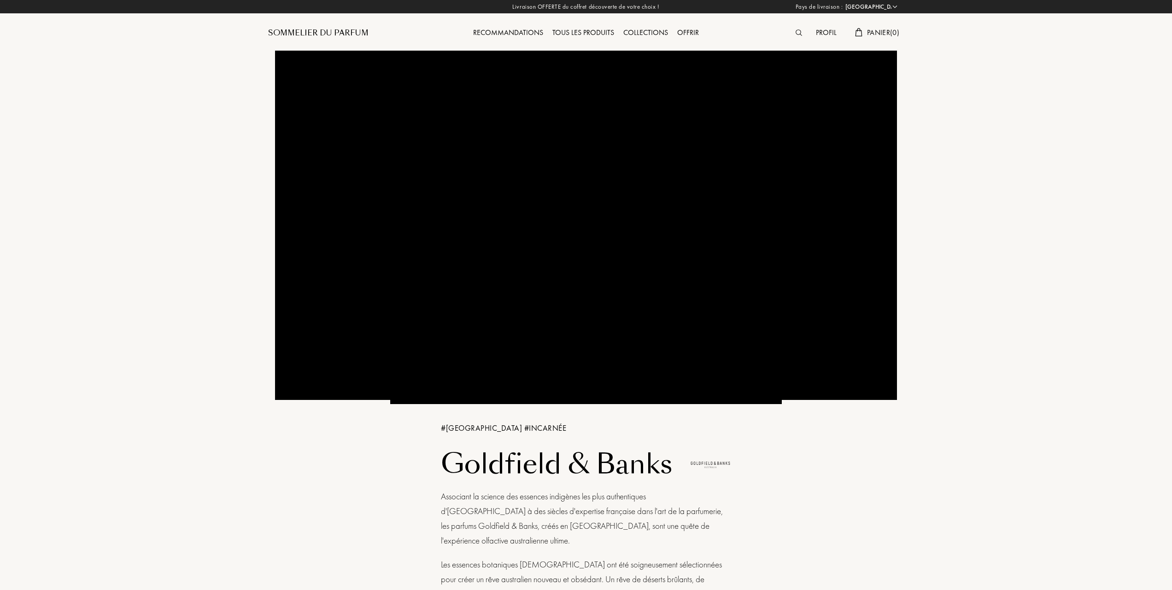
click at [883, 31] on span "Panier ( 0 )" at bounding box center [883, 33] width 32 height 10
